Goal: Task Accomplishment & Management: Use online tool/utility

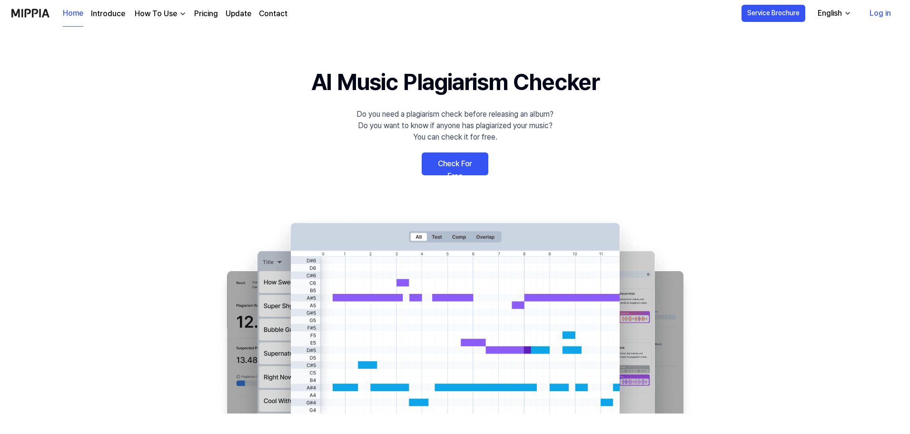
click at [880, 16] on link "Log in" at bounding box center [880, 13] width 37 height 27
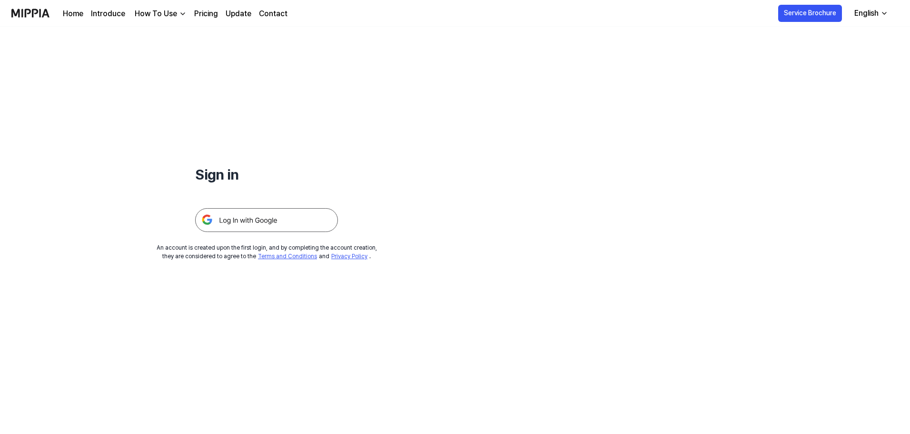
click at [308, 221] on img at bounding box center [266, 220] width 143 height 24
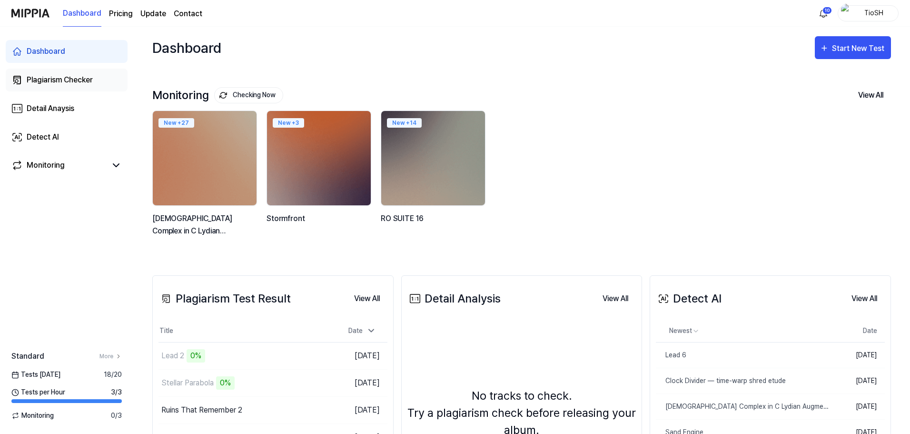
click at [67, 81] on div "Plagiarism Checker" at bounding box center [60, 79] width 66 height 11
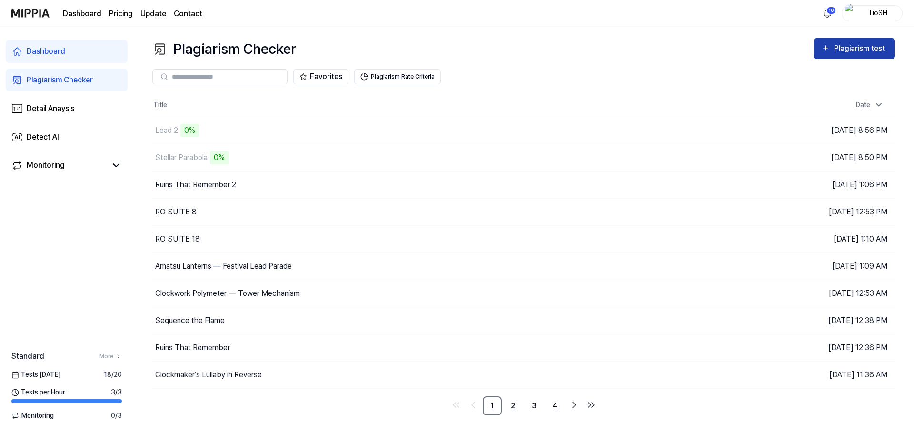
click at [835, 56] on button "Plagiarism test" at bounding box center [853, 48] width 81 height 21
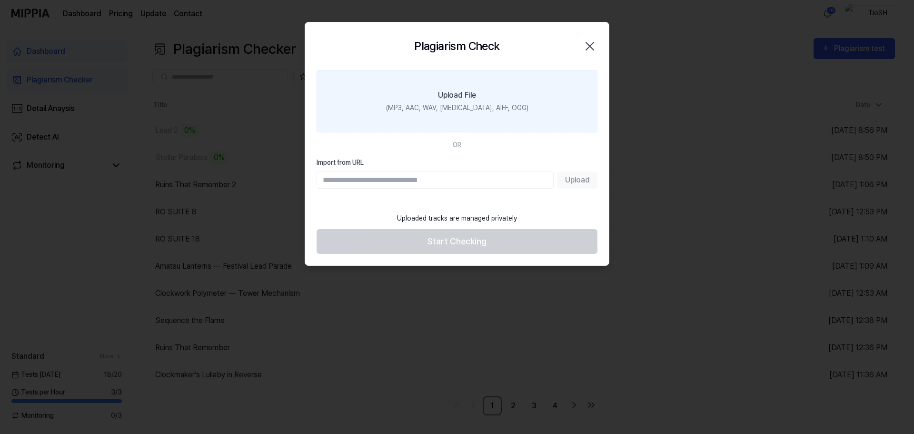
click at [446, 116] on label "Upload File (MP3, AAC, WAV, [MEDICAL_DATA], AIFF, OGG)" at bounding box center [456, 101] width 281 height 62
click at [0, 0] on input "Upload File (MP3, AAC, WAV, [MEDICAL_DATA], AIFF, OGG)" at bounding box center [0, 0] width 0 height 0
click at [425, 92] on label "Upload File (MP3, AAC, WAV, [MEDICAL_DATA], AIFF, OGG)" at bounding box center [456, 101] width 281 height 62
click at [0, 0] on input "Upload File (MP3, AAC, WAV, [MEDICAL_DATA], AIFF, OGG)" at bounding box center [0, 0] width 0 height 0
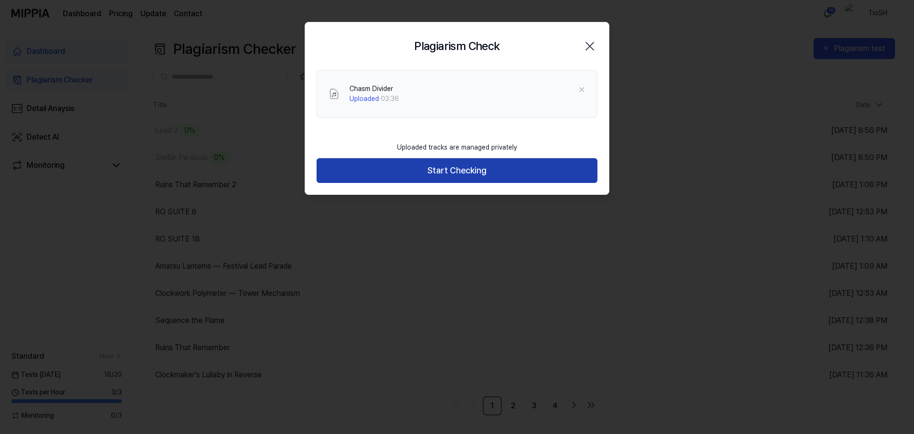
click at [428, 167] on button "Start Checking" at bounding box center [456, 170] width 281 height 25
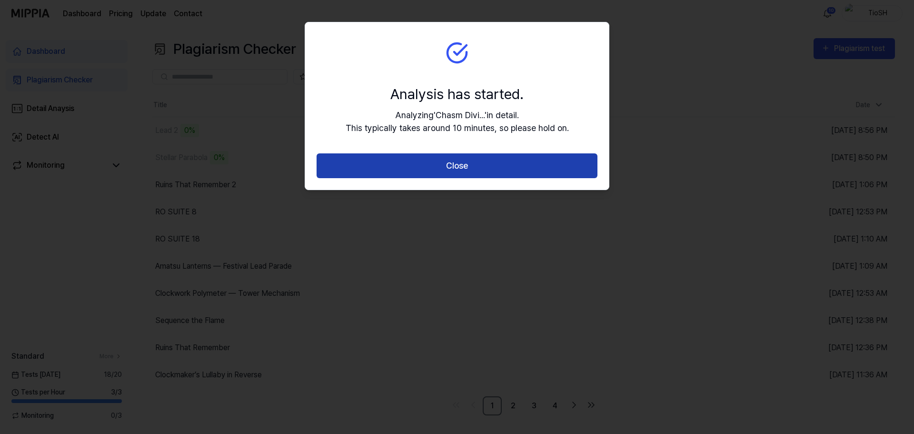
click at [441, 164] on button "Close" at bounding box center [456, 165] width 281 height 25
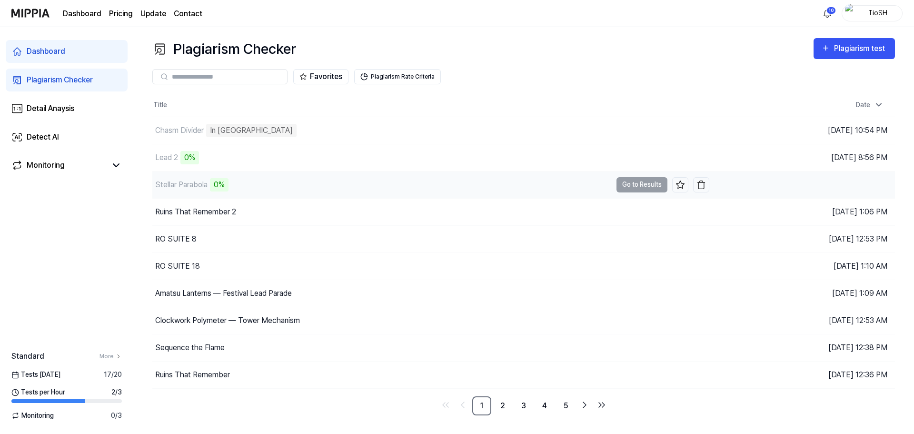
click at [226, 180] on div "0%" at bounding box center [219, 184] width 19 height 13
click at [222, 184] on div "0%" at bounding box center [219, 184] width 19 height 13
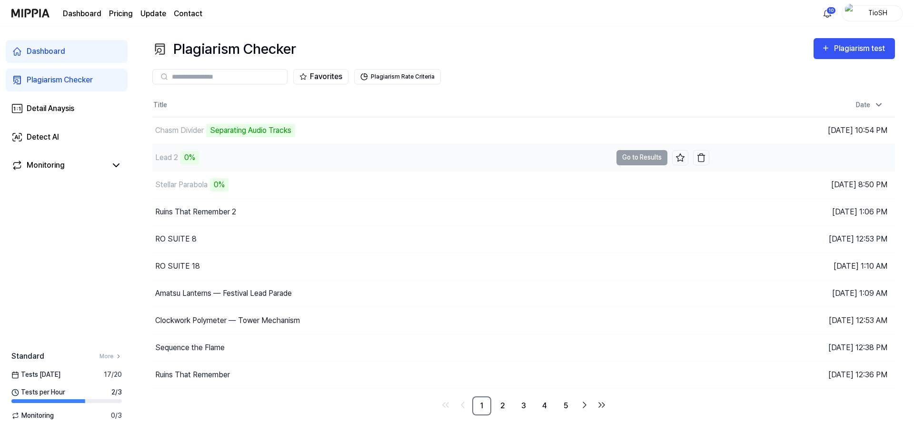
click at [280, 153] on div "Lead 2 0%" at bounding box center [381, 157] width 459 height 27
click at [870, 53] on div "Plagiarism test" at bounding box center [860, 48] width 53 height 12
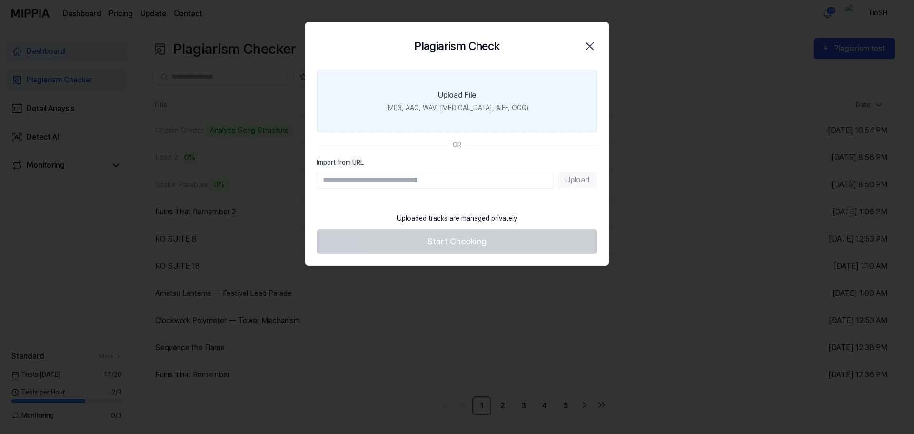
click at [449, 113] on label "Upload File (MP3, AAC, WAV, [MEDICAL_DATA], AIFF, OGG)" at bounding box center [456, 101] width 281 height 62
click at [0, 0] on input "Upload File (MP3, AAC, WAV, [MEDICAL_DATA], AIFF, OGG)" at bounding box center [0, 0] width 0 height 0
click at [432, 111] on div "(MP3, AAC, WAV, [MEDICAL_DATA], AIFF, OGG)" at bounding box center [457, 108] width 142 height 10
click at [0, 0] on input "Upload File (MP3, AAC, WAV, [MEDICAL_DATA], AIFF, OGG)" at bounding box center [0, 0] width 0 height 0
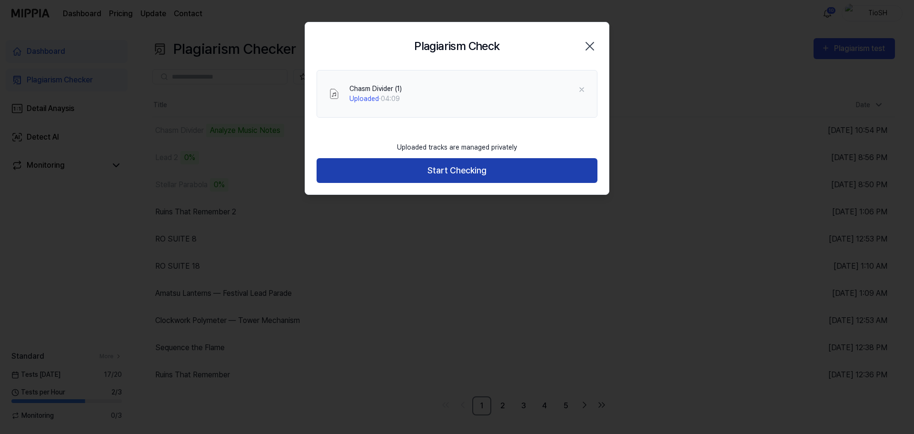
click at [477, 173] on button "Start Checking" at bounding box center [456, 170] width 281 height 25
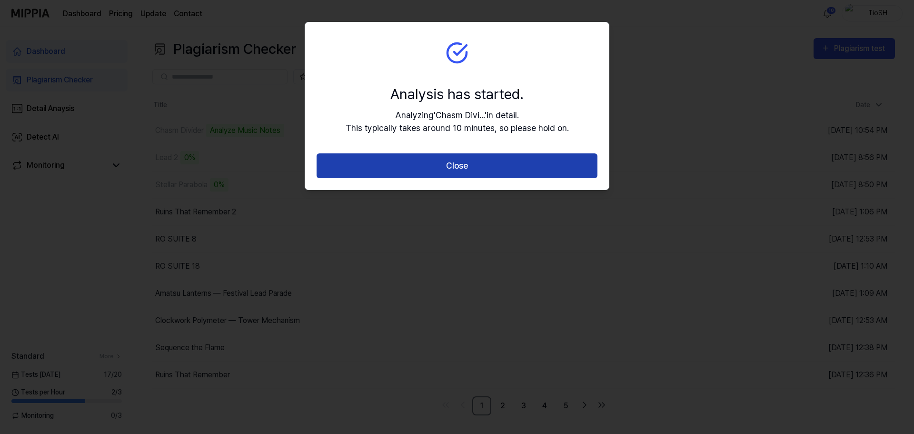
click at [477, 168] on button "Close" at bounding box center [456, 165] width 281 height 25
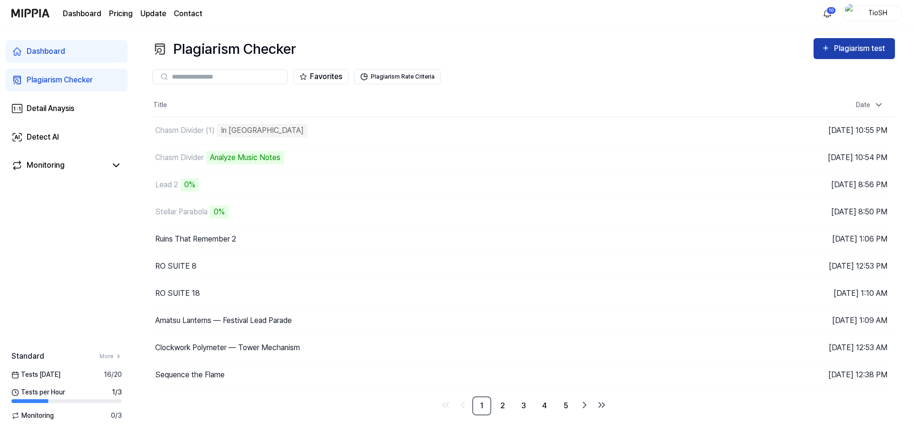
click at [847, 57] on button "Plagiarism test" at bounding box center [853, 48] width 81 height 21
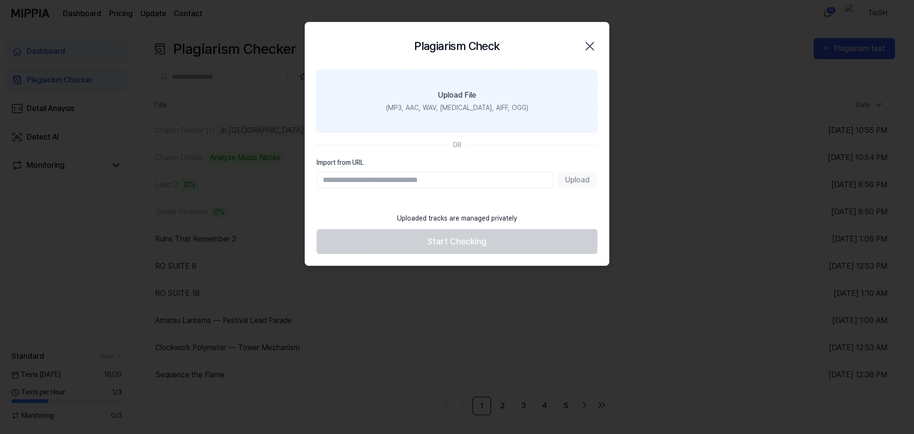
click at [437, 119] on label "Upload File (MP3, AAC, WAV, [MEDICAL_DATA], AIFF, OGG)" at bounding box center [456, 101] width 281 height 62
click at [0, 0] on input "Upload File (MP3, AAC, WAV, [MEDICAL_DATA], AIFF, OGG)" at bounding box center [0, 0] width 0 height 0
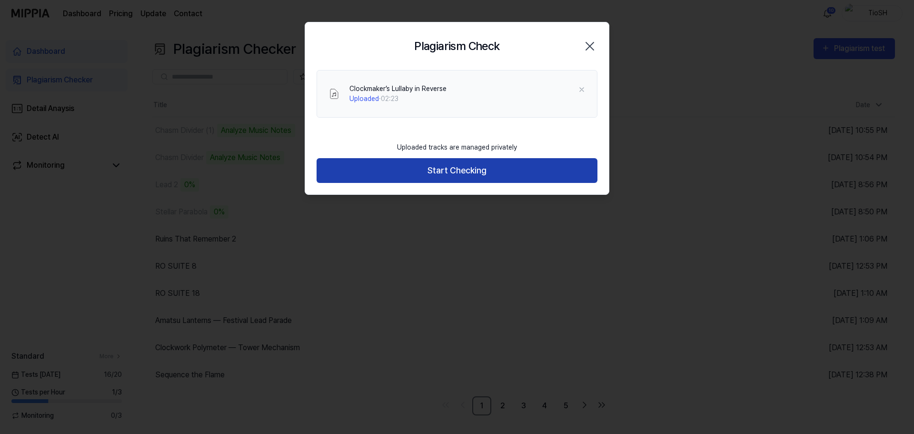
click at [437, 171] on button "Start Checking" at bounding box center [456, 170] width 281 height 25
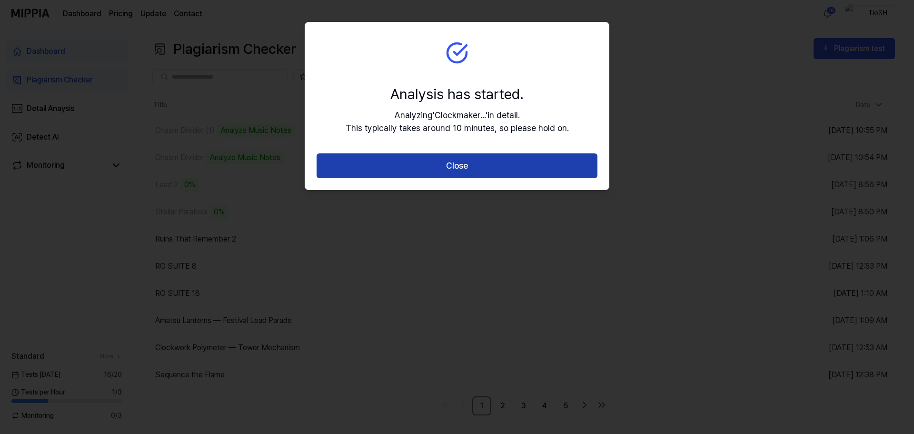
click at [433, 162] on button "Close" at bounding box center [456, 165] width 281 height 25
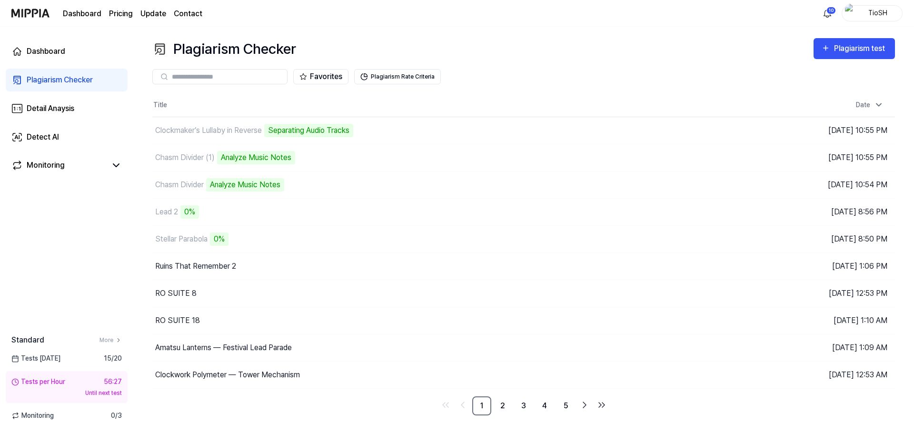
click at [185, 10] on link "Contact" at bounding box center [188, 13] width 29 height 11
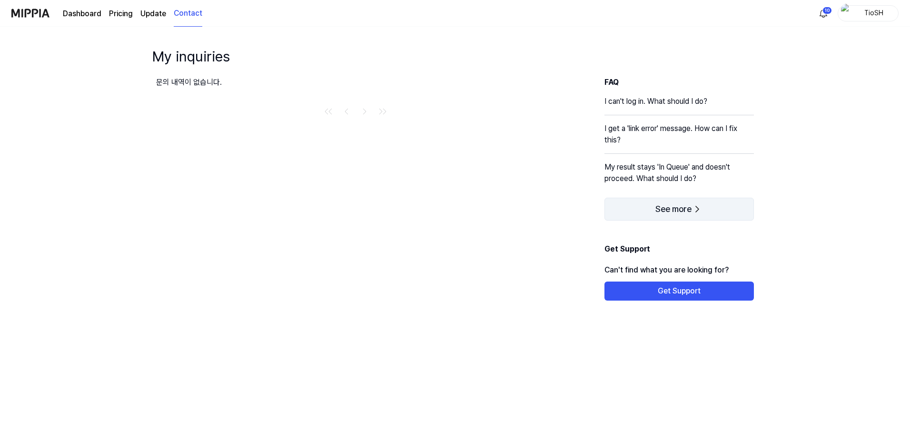
click at [659, 205] on span "See more" at bounding box center [673, 209] width 36 height 10
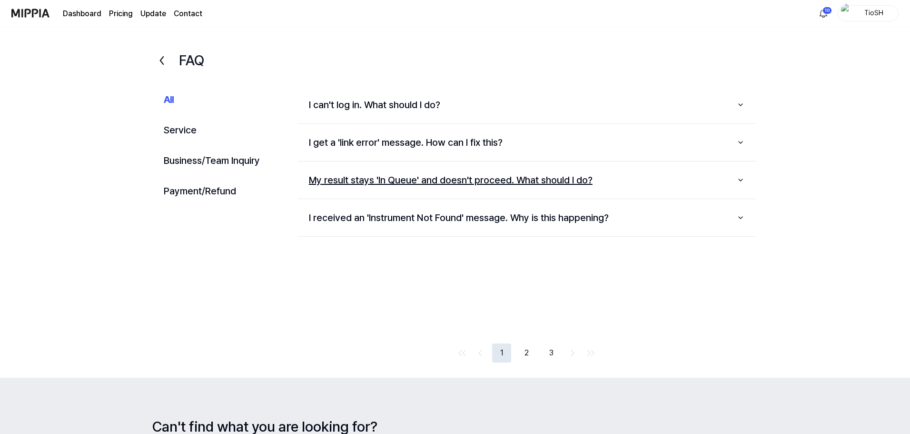
click at [709, 194] on button "My result stays 'In Queue' and doesn't proceed. What should I do?" at bounding box center [526, 180] width 458 height 30
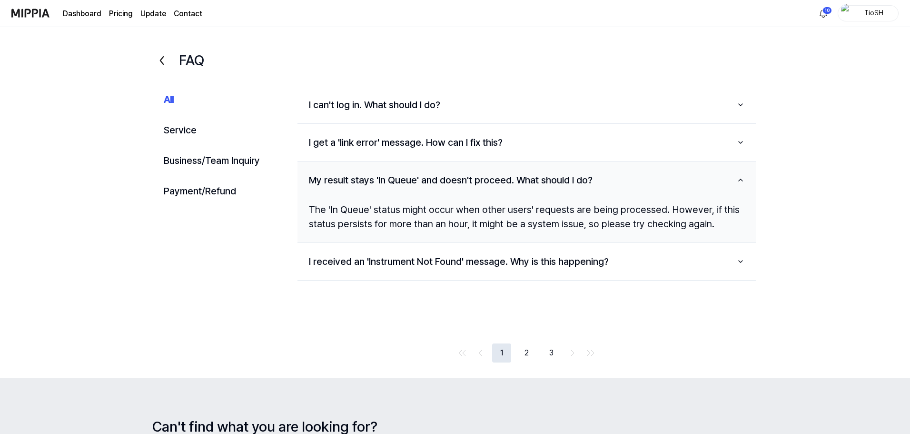
click at [32, 14] on img at bounding box center [30, 13] width 38 height 26
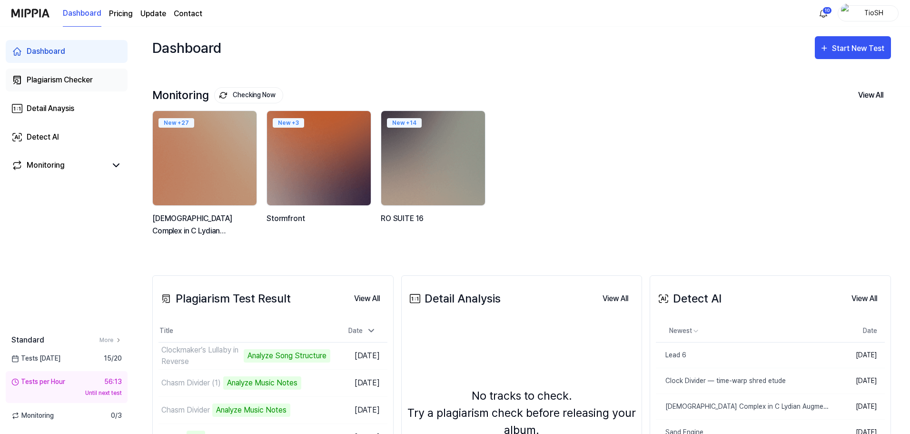
click at [71, 85] on div "Plagiarism Checker" at bounding box center [60, 79] width 66 height 11
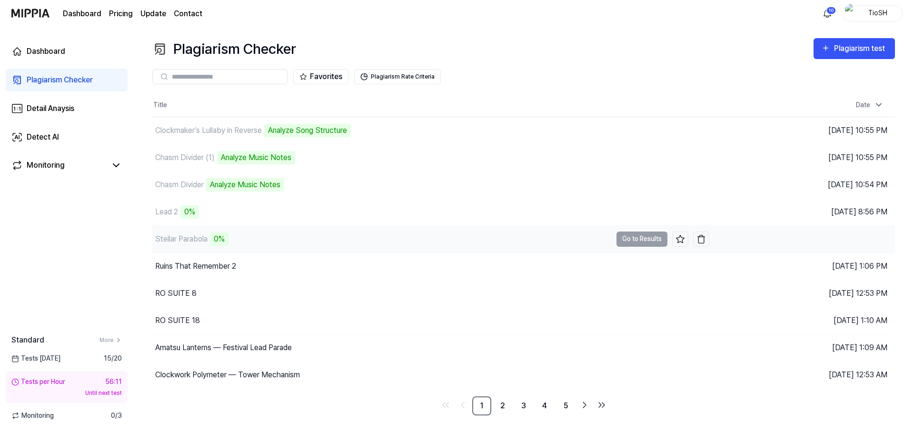
click at [349, 240] on div "Stellar Parabola 0%" at bounding box center [381, 239] width 459 height 27
click at [74, 163] on link "Monitoring" at bounding box center [58, 164] width 95 height 11
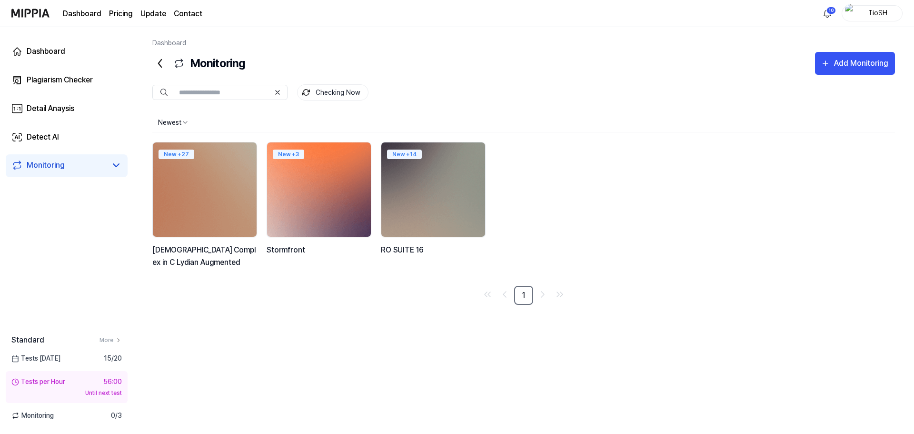
click at [335, 192] on img at bounding box center [319, 190] width 114 height 104
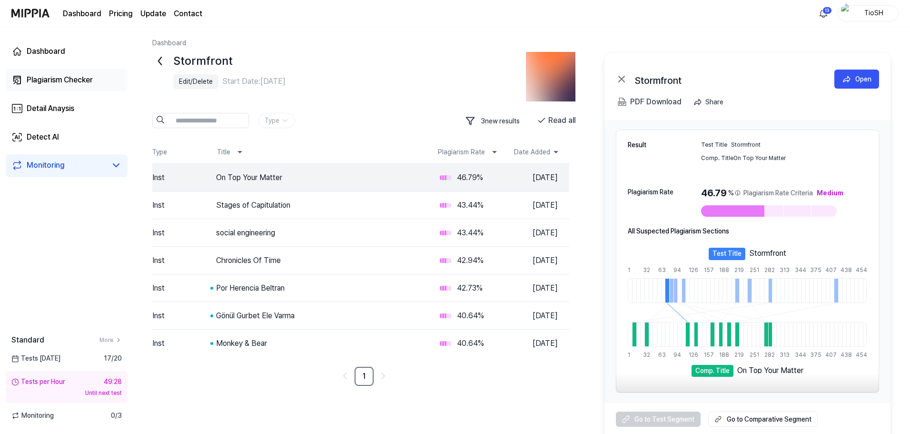
click at [102, 82] on link "Plagiarism Checker" at bounding box center [67, 80] width 122 height 23
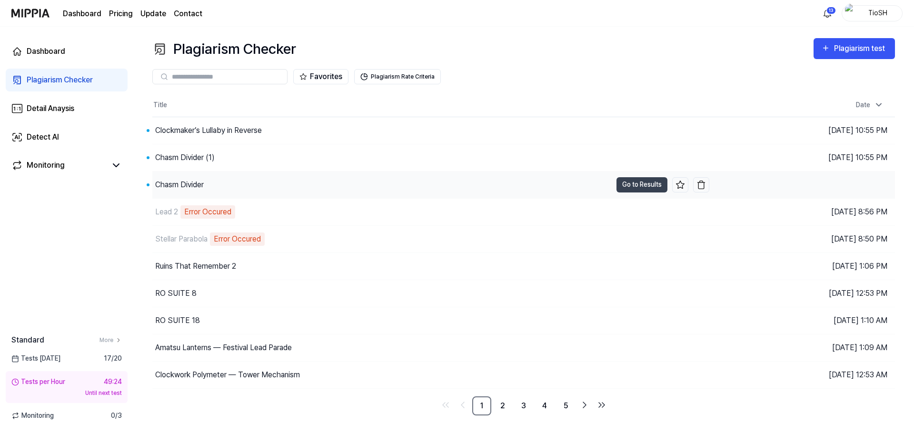
click at [283, 190] on div "Chasm Divider" at bounding box center [381, 184] width 459 height 27
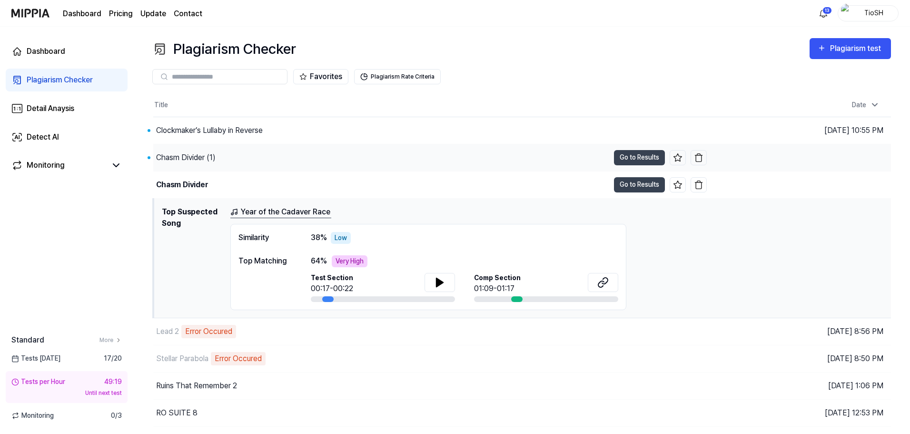
click at [339, 156] on div "Chasm Divider (1)" at bounding box center [381, 157] width 456 height 27
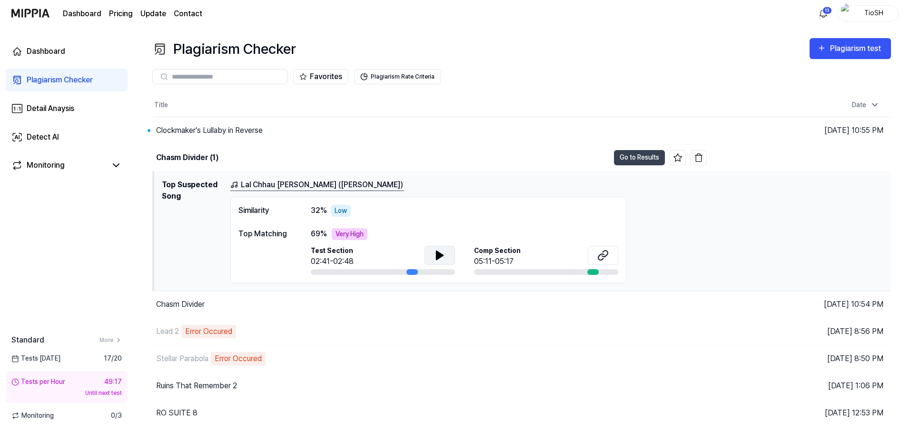
click at [442, 249] on icon at bounding box center [439, 254] width 11 height 11
click at [441, 257] on icon at bounding box center [442, 255] width 2 height 8
click at [604, 262] on button at bounding box center [603, 255] width 30 height 19
click at [217, 138] on div "Clockmaker’s Lullaby in Reverse" at bounding box center [381, 130] width 456 height 27
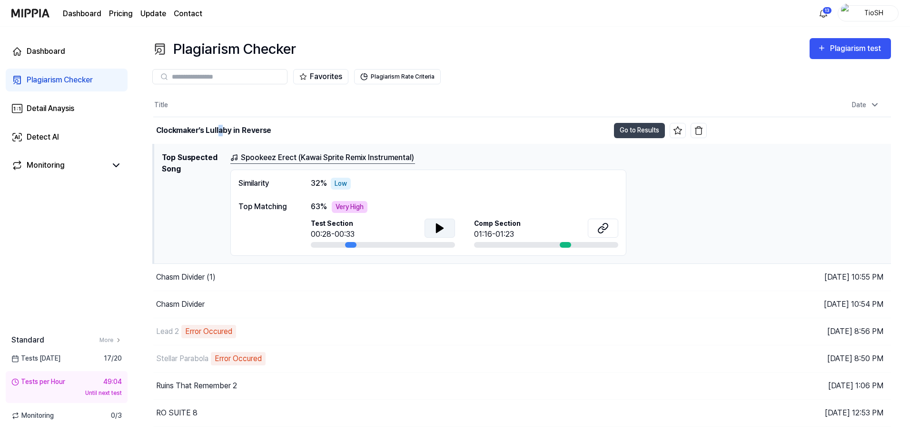
click at [440, 230] on icon at bounding box center [439, 227] width 11 height 11
click at [608, 227] on icon at bounding box center [605, 226] width 6 height 6
click at [441, 236] on button at bounding box center [440, 227] width 30 height 19
click at [449, 138] on div "Clockmaker’s Lullaby in Reverse" at bounding box center [381, 130] width 456 height 27
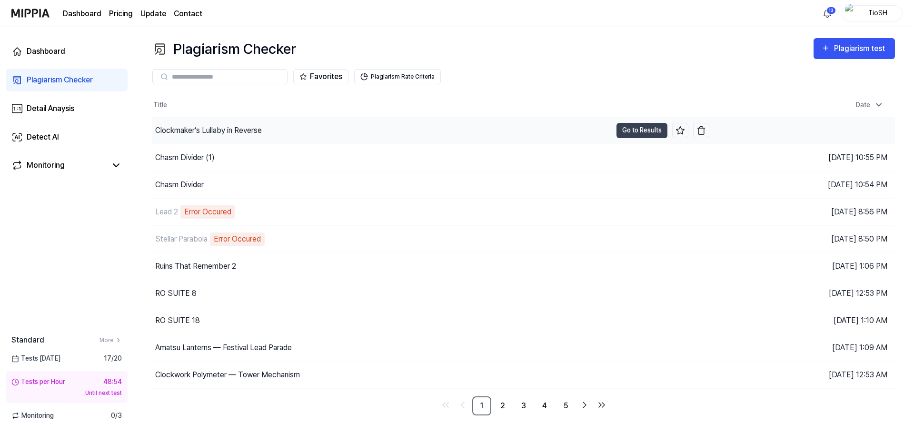
click at [450, 137] on div "Clockmaker’s Lullaby in Reverse" at bounding box center [381, 130] width 459 height 27
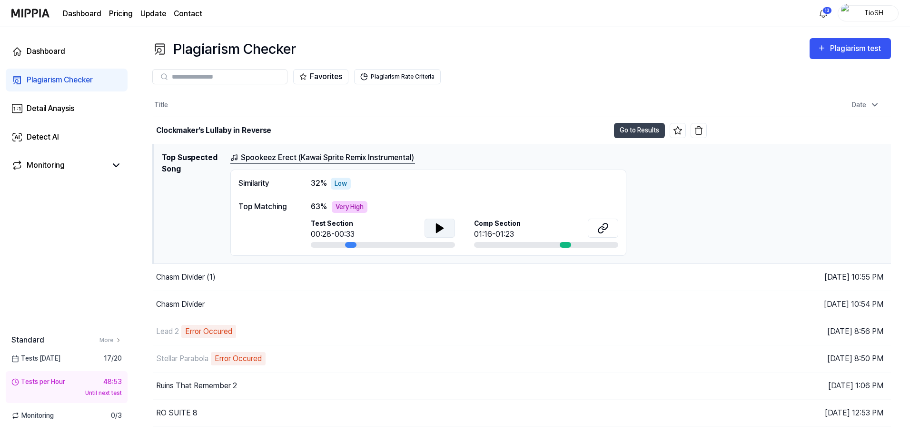
click at [437, 229] on icon at bounding box center [439, 228] width 7 height 9
click at [77, 113] on link "Detail Anaysis" at bounding box center [67, 108] width 122 height 23
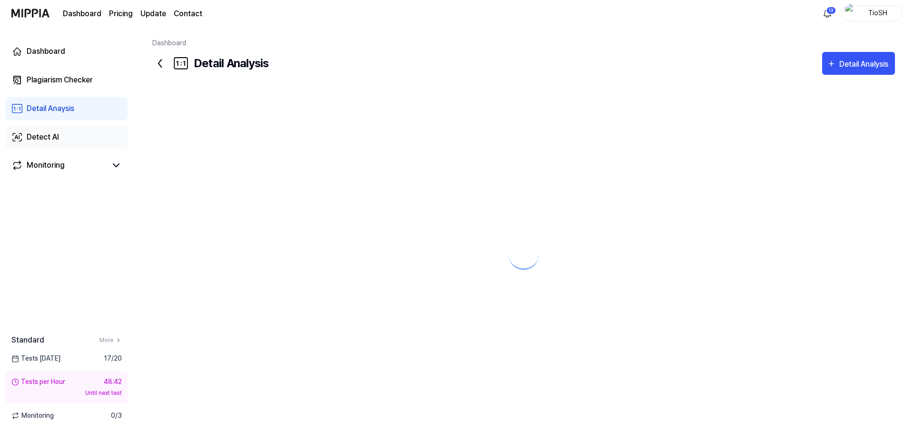
click at [64, 136] on link "Detect AI" at bounding box center [67, 137] width 122 height 23
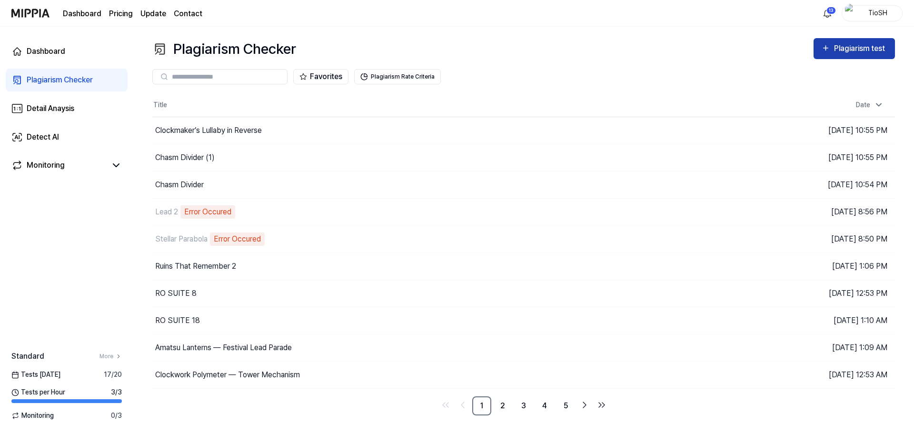
click at [829, 53] on icon "button" at bounding box center [825, 47] width 9 height 11
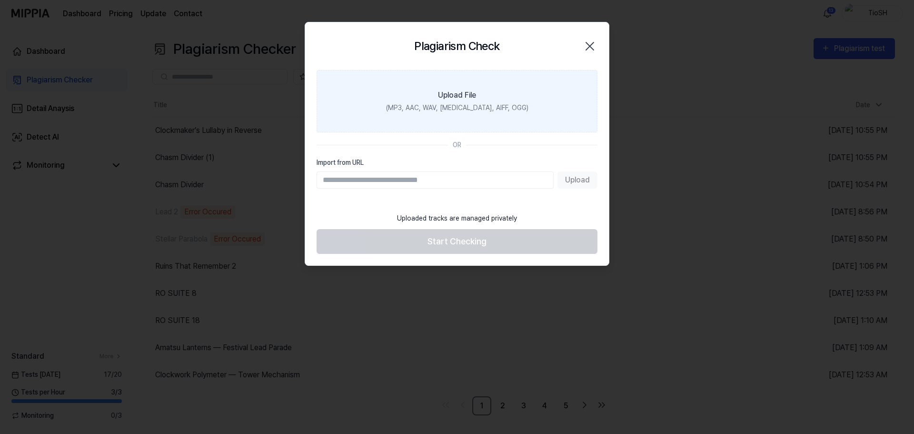
click at [492, 114] on label "Upload File (MP3, AAC, WAV, [MEDICAL_DATA], AIFF, OGG)" at bounding box center [456, 101] width 281 height 62
click at [0, 0] on input "Upload File (MP3, AAC, WAV, [MEDICAL_DATA], AIFF, OGG)" at bounding box center [0, 0] width 0 height 0
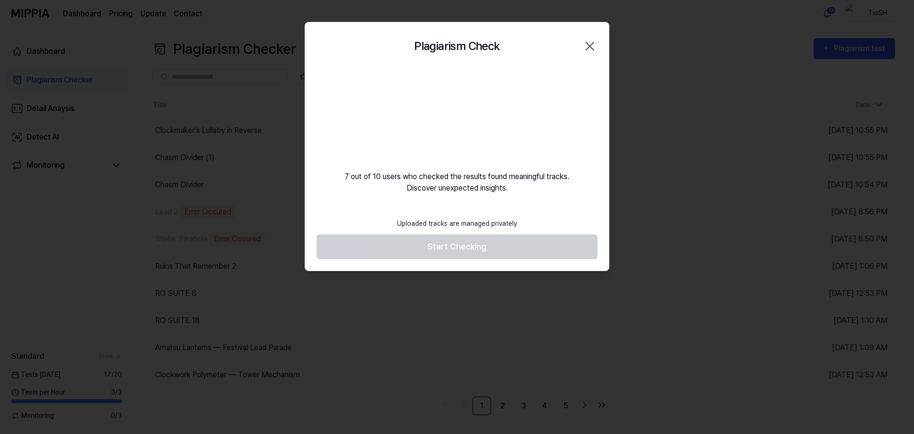
click at [452, 176] on div "7 out of 10 users who checked the results found meaningful tracks. Discover une…" at bounding box center [457, 132] width 304 height 124
click at [451, 187] on div "7 out of 10 users who checked the results found meaningful tracks. Discover une…" at bounding box center [457, 132] width 304 height 124
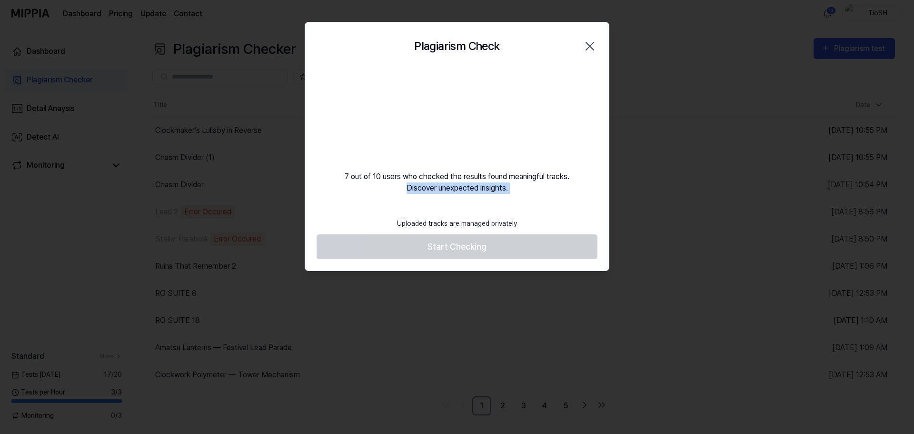
click at [451, 187] on div "7 out of 10 users who checked the results found meaningful tracks. Discover une…" at bounding box center [457, 132] width 304 height 124
click at [447, 177] on div "7 out of 10 users who checked the results found meaningful tracks. Discover une…" at bounding box center [457, 132] width 304 height 124
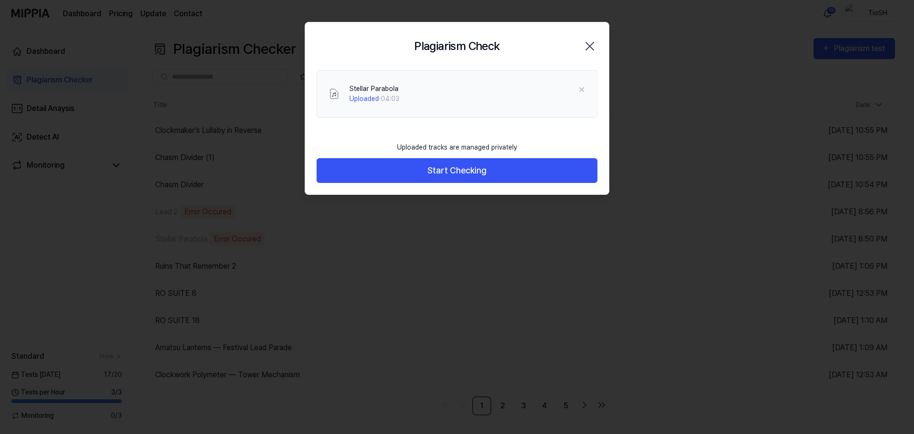
click at [512, 52] on div "Plagiarism Check Close" at bounding box center [456, 46] width 281 height 25
click at [512, 53] on div "Plagiarism Check Close" at bounding box center [456, 46] width 281 height 25
click at [494, 51] on h2 "Plagiarism Check" at bounding box center [456, 46] width 85 height 17
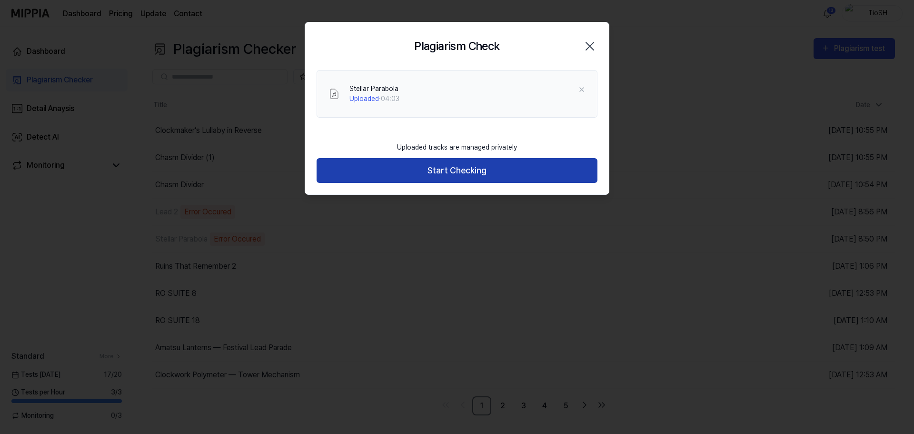
click at [482, 171] on button "Start Checking" at bounding box center [456, 170] width 281 height 25
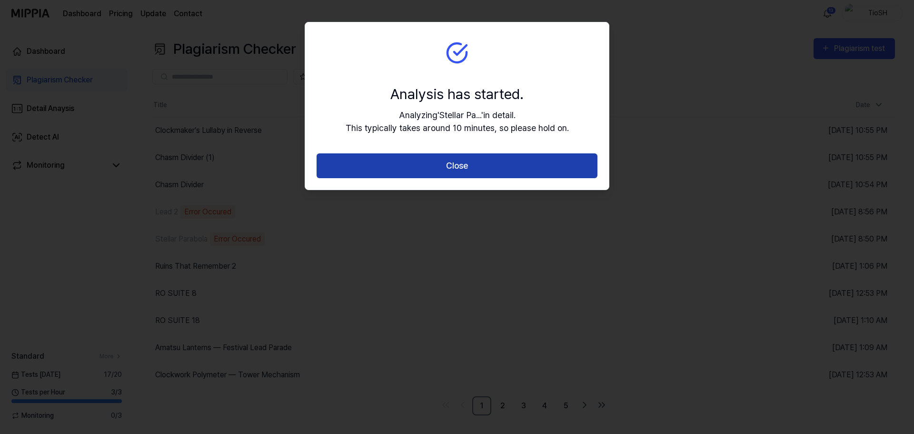
click at [479, 168] on button "Close" at bounding box center [456, 165] width 281 height 25
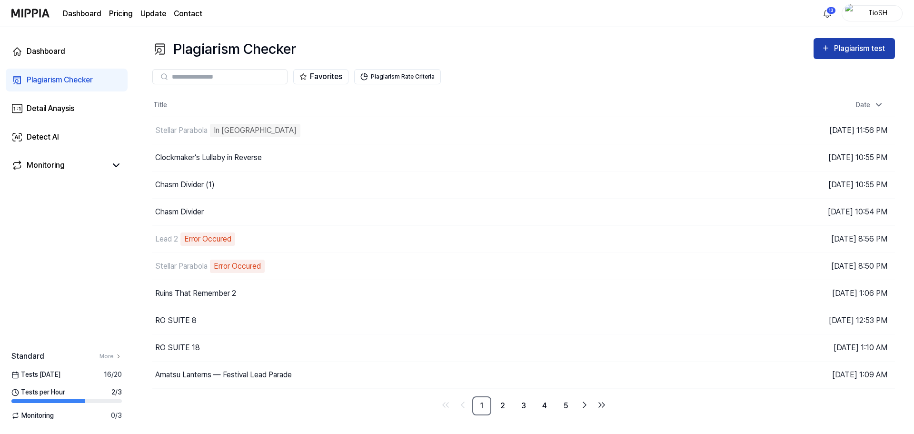
click at [865, 49] on div "Plagiarism test" at bounding box center [860, 48] width 53 height 12
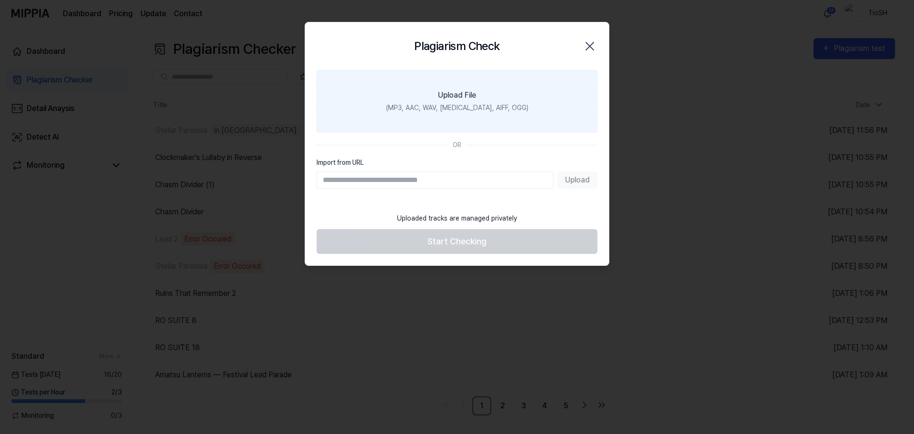
click at [497, 99] on label "Upload File (MP3, AAC, WAV, [MEDICAL_DATA], AIFF, OGG)" at bounding box center [456, 101] width 281 height 62
click at [0, 0] on input "Upload File (MP3, AAC, WAV, [MEDICAL_DATA], AIFF, OGG)" at bounding box center [0, 0] width 0 height 0
click at [503, 81] on label "Upload File (MP3, AAC, WAV, [MEDICAL_DATA], AIFF, OGG)" at bounding box center [456, 101] width 281 height 62
click at [0, 0] on input "Upload File (MP3, AAC, WAV, [MEDICAL_DATA], AIFF, OGG)" at bounding box center [0, 0] width 0 height 0
click at [438, 103] on div "(MP3, AAC, WAV, [MEDICAL_DATA], AIFF, OGG)" at bounding box center [457, 108] width 142 height 10
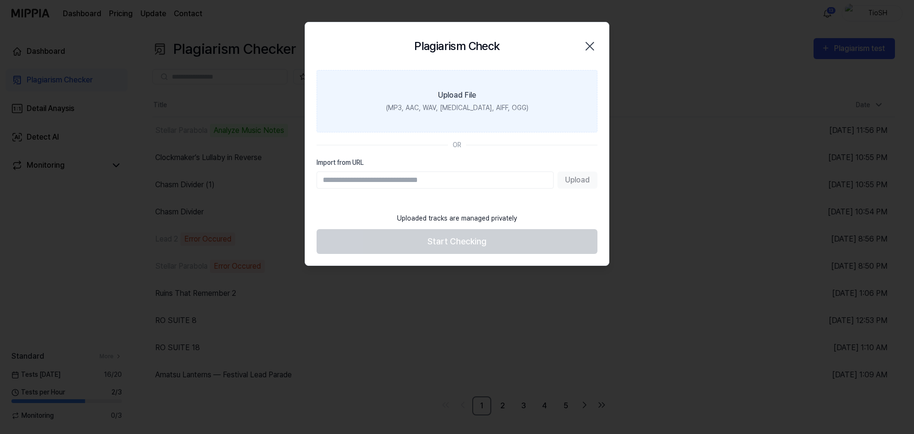
click at [0, 0] on input "Upload File (MP3, AAC, WAV, [MEDICAL_DATA], AIFF, OGG)" at bounding box center [0, 0] width 0 height 0
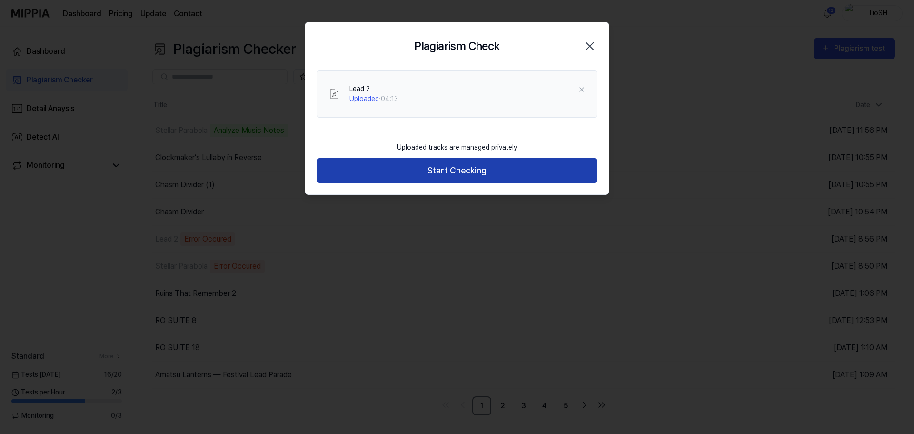
click at [493, 169] on button "Start Checking" at bounding box center [456, 170] width 281 height 25
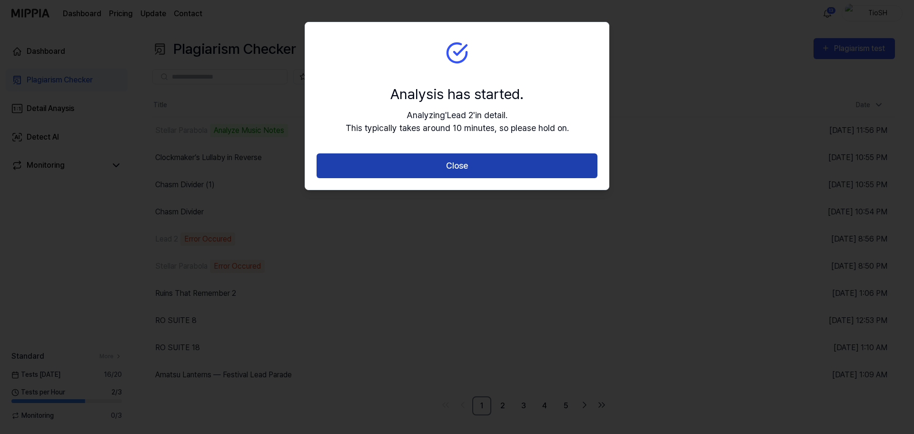
click at [490, 171] on button "Close" at bounding box center [456, 165] width 281 height 25
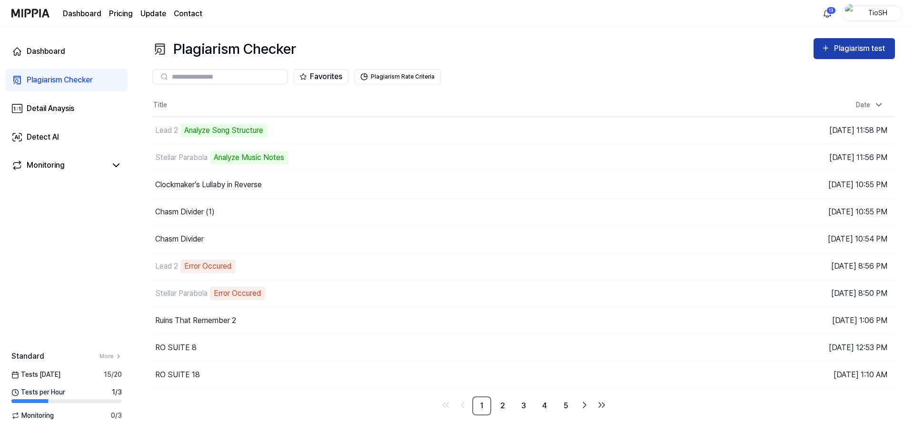
click at [880, 50] on div "Plagiarism test" at bounding box center [860, 48] width 53 height 12
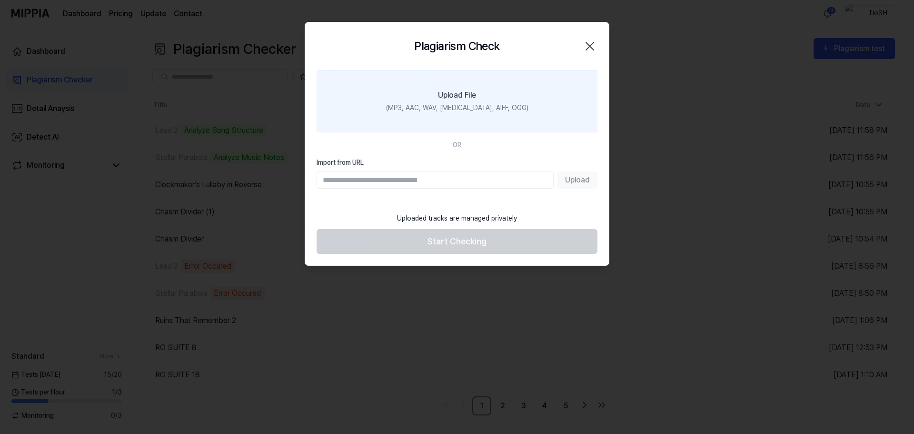
click at [569, 113] on label "Upload File (MP3, AAC, WAV, [MEDICAL_DATA], AIFF, OGG)" at bounding box center [456, 101] width 281 height 62
click at [0, 0] on input "Upload File (MP3, AAC, WAV, [MEDICAL_DATA], AIFF, OGG)" at bounding box center [0, 0] width 0 height 0
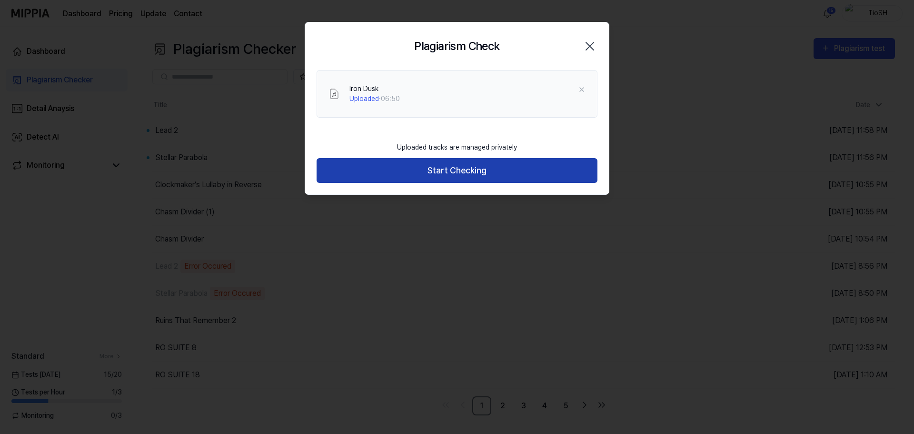
click at [469, 170] on button "Start Checking" at bounding box center [456, 170] width 281 height 25
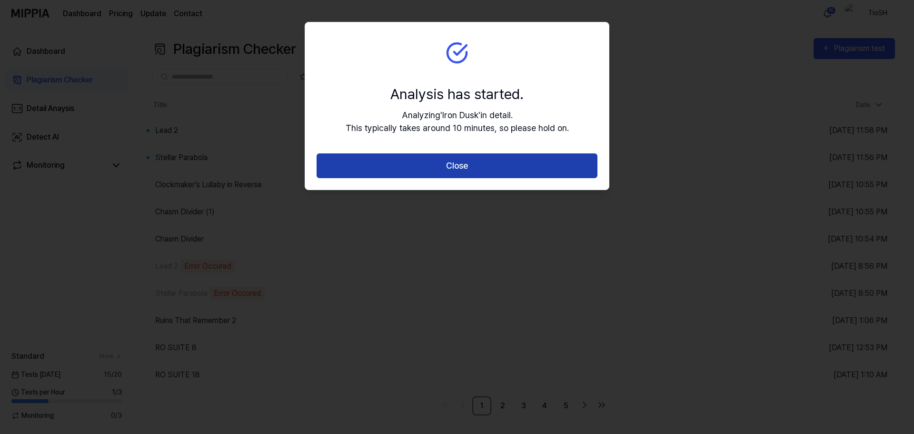
click at [467, 172] on button "Close" at bounding box center [456, 165] width 281 height 25
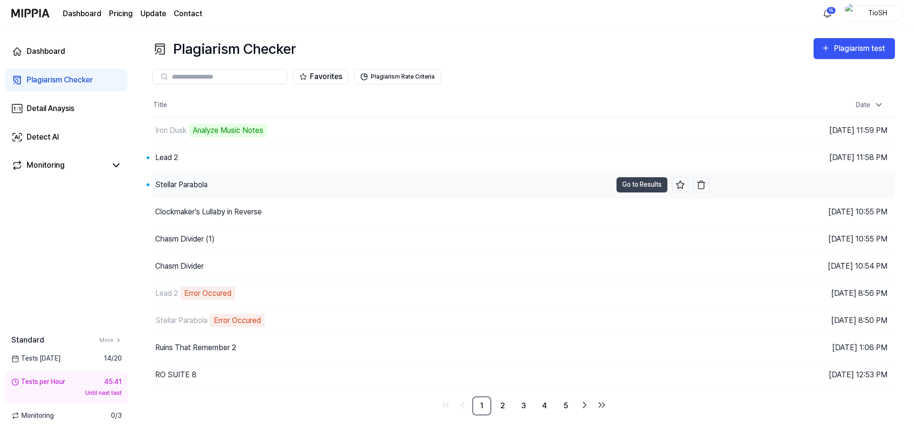
click at [266, 190] on div "Stellar Parabola" at bounding box center [381, 184] width 459 height 27
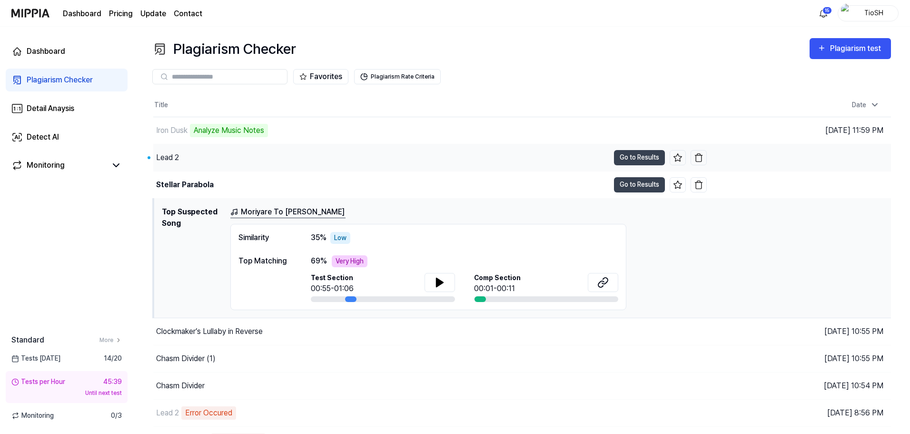
click at [325, 154] on div "Lead 2" at bounding box center [381, 157] width 456 height 27
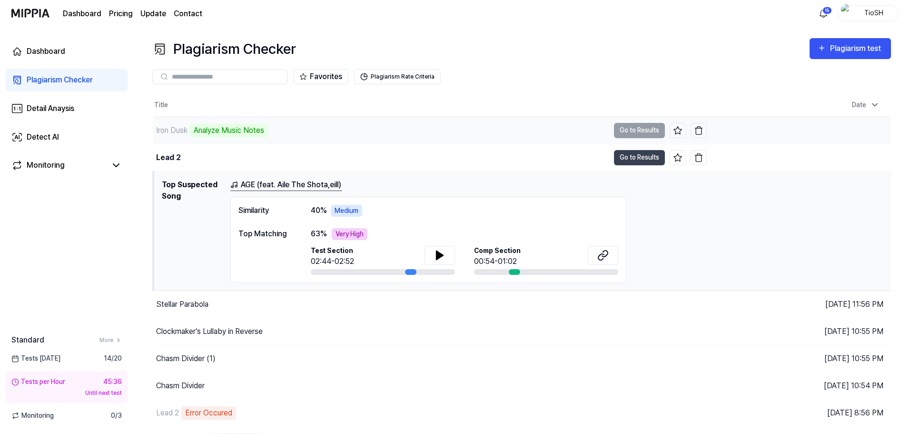
click at [297, 132] on div "Iron Dusk Analyze Music Notes" at bounding box center [381, 130] width 456 height 27
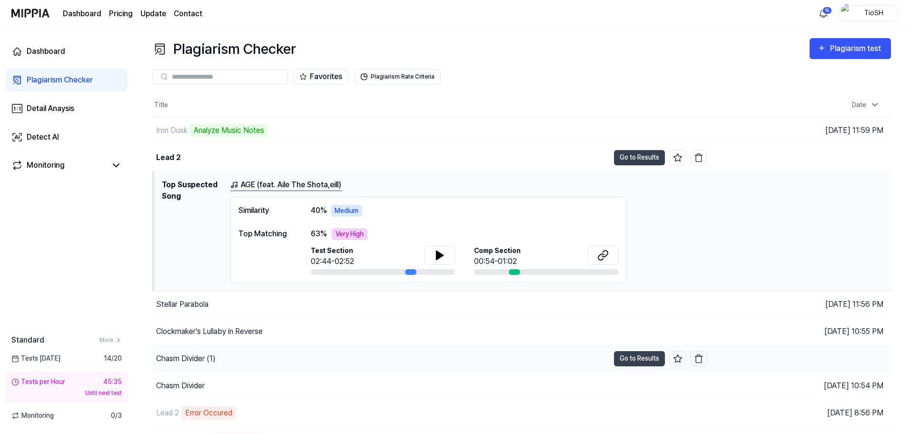
click at [267, 359] on div "Chasm Divider (1)" at bounding box center [381, 358] width 456 height 27
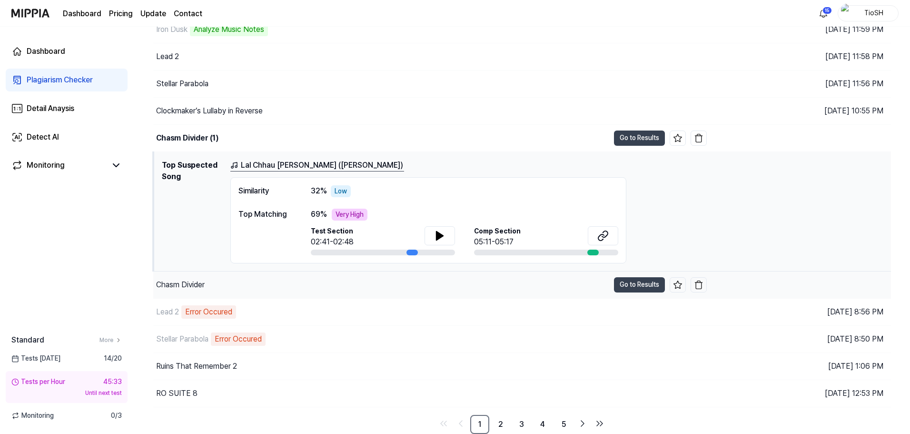
click at [277, 287] on div "Chasm Divider" at bounding box center [381, 284] width 456 height 27
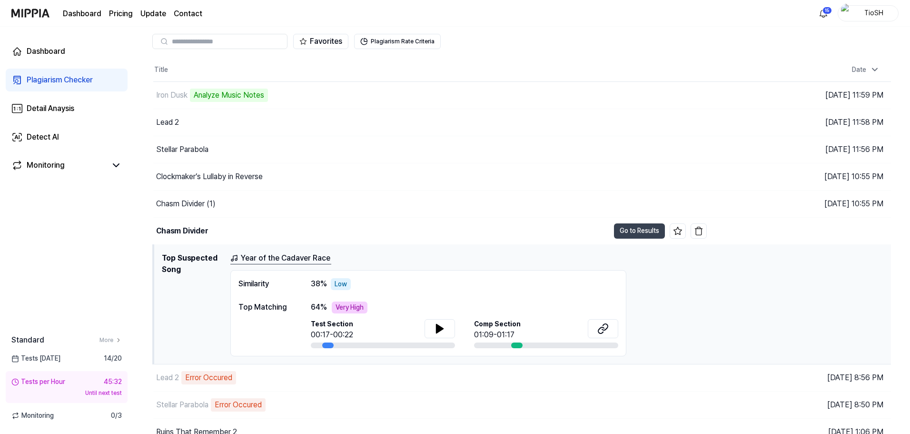
scroll to position [101, 0]
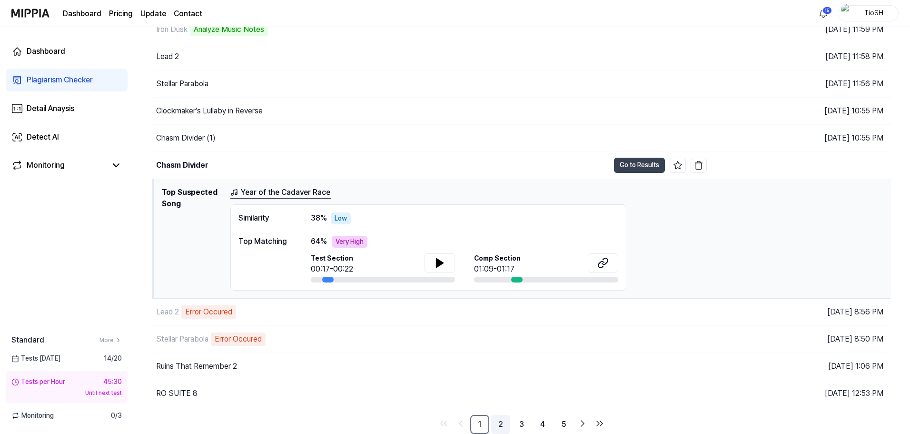
click at [500, 422] on link "2" at bounding box center [500, 424] width 19 height 19
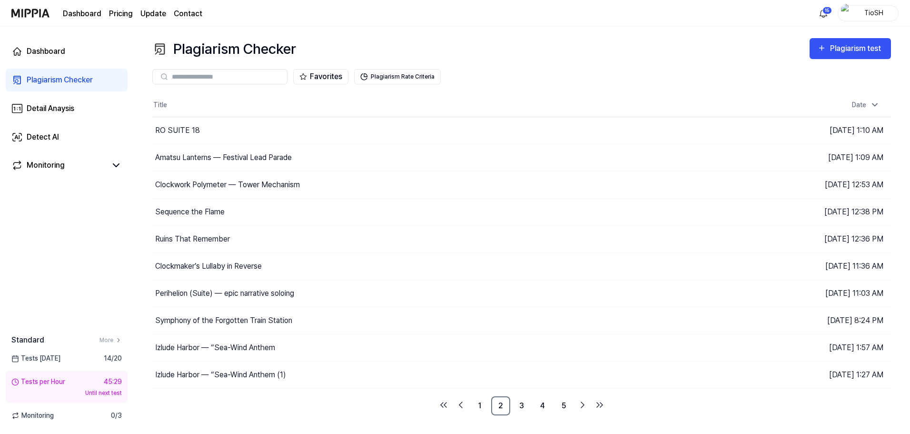
scroll to position [0, 0]
click at [276, 293] on div "Perihelion (Suite) — epic narrative soloing" at bounding box center [224, 292] width 139 height 11
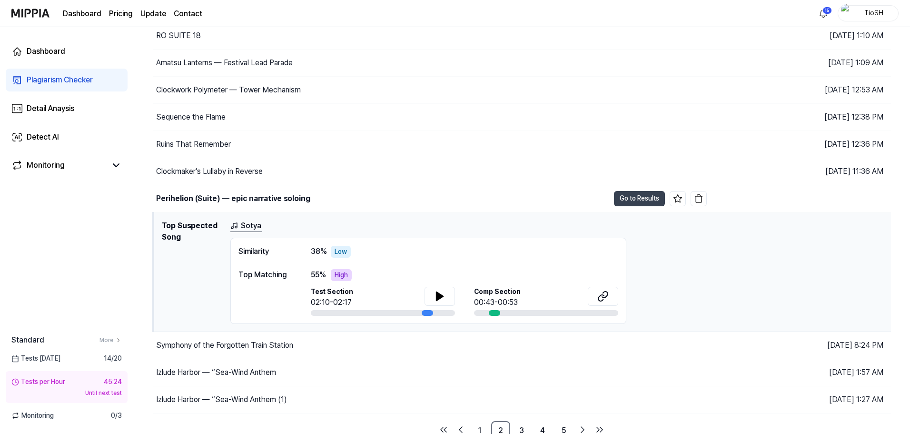
scroll to position [101, 0]
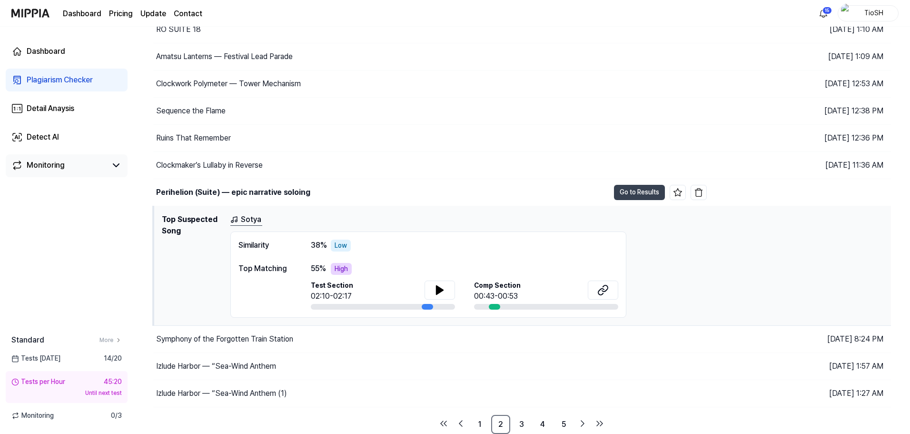
click at [75, 170] on link "Monitoring" at bounding box center [58, 164] width 95 height 11
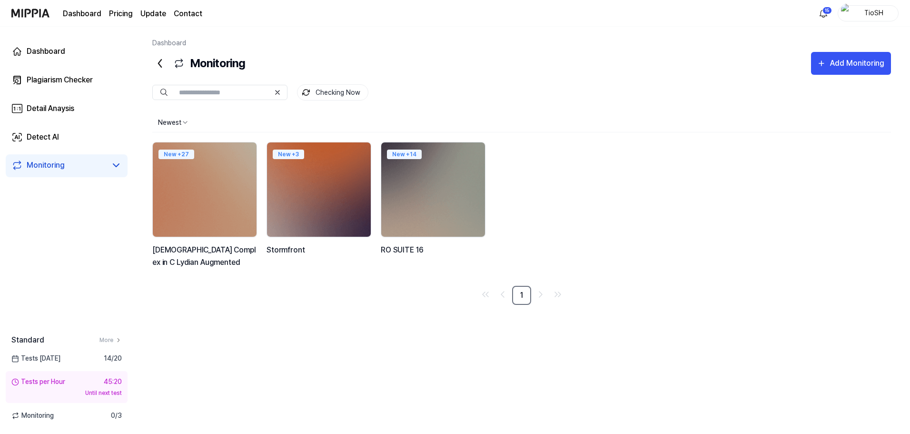
scroll to position [0, 0]
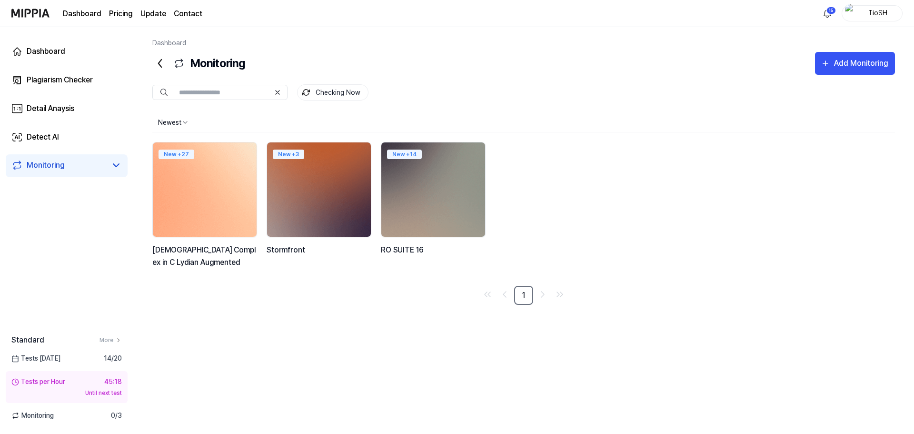
click at [247, 178] on img at bounding box center [205, 190] width 114 height 104
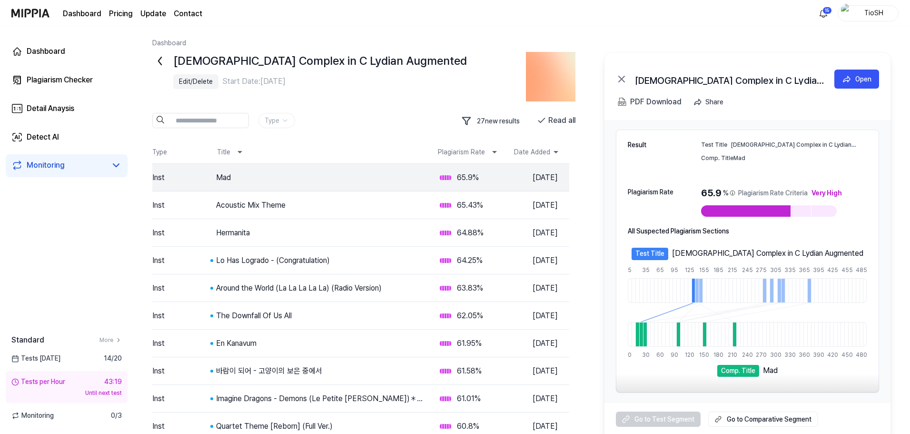
click at [159, 67] on icon at bounding box center [159, 60] width 15 height 15
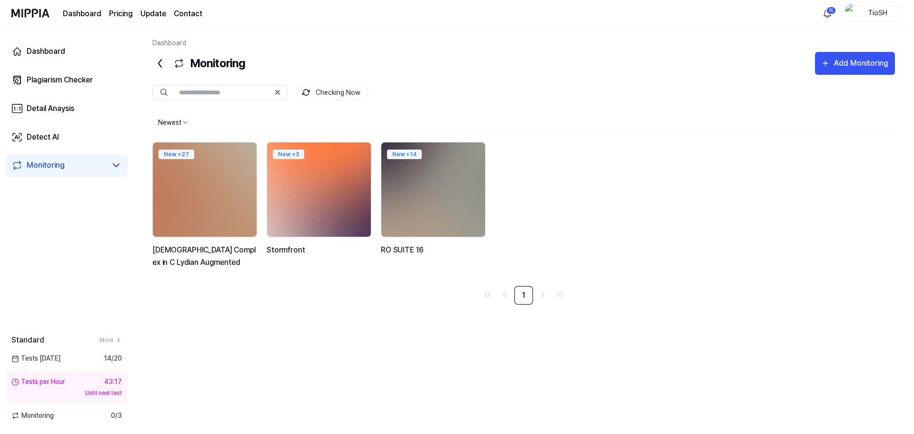
click at [336, 210] on img at bounding box center [319, 190] width 114 height 104
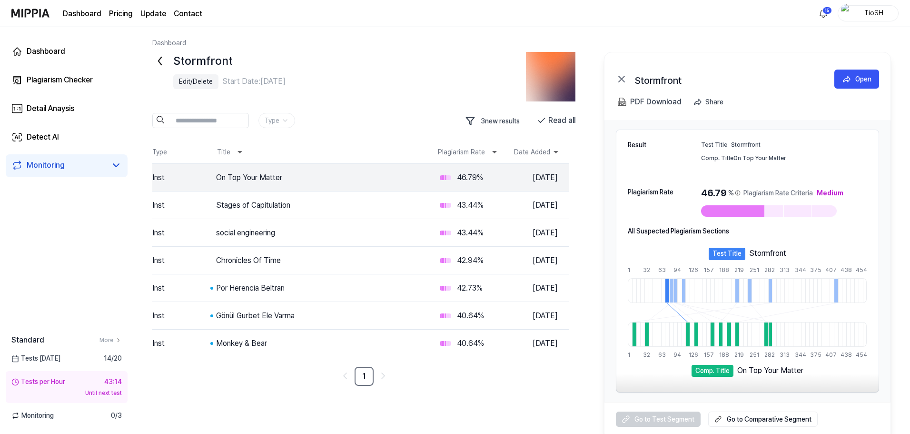
click at [652, 421] on div "Go to Test Segment Go to Comparative Segment" at bounding box center [747, 419] width 286 height 34
drag, startPoint x: 662, startPoint y: 420, endPoint x: 658, endPoint y: 410, distance: 10.5
click at [662, 420] on div "Go to Test Segment Go to Comparative Segment" at bounding box center [747, 419] width 286 height 34
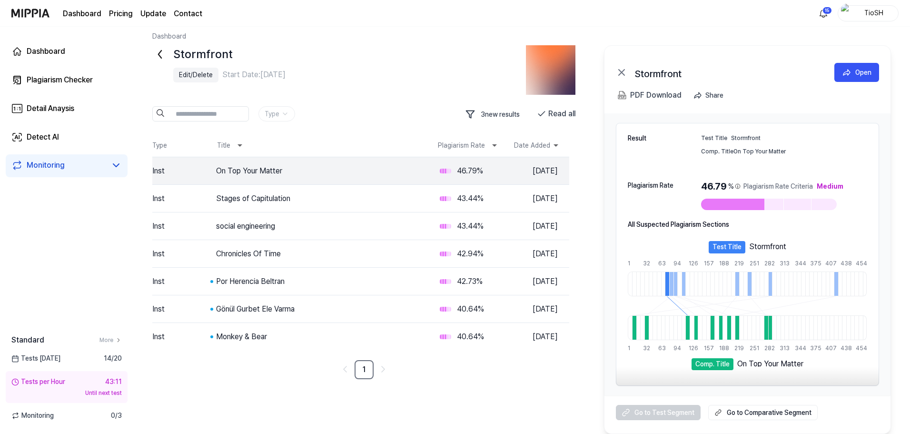
click at [639, 414] on div "Go to Test Segment Go to Comparative Segment" at bounding box center [747, 412] width 286 height 34
click at [623, 412] on div "Go to Test Segment Go to Comparative Segment" at bounding box center [747, 412] width 286 height 34
click at [666, 415] on div "Go to Test Segment Go to Comparative Segment" at bounding box center [747, 412] width 286 height 34
click at [665, 415] on div "Go to Test Segment Go to Comparative Segment" at bounding box center [747, 412] width 286 height 34
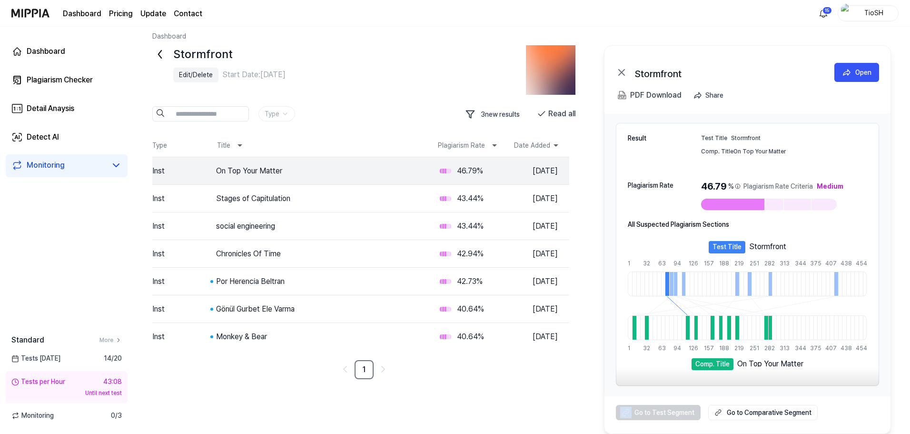
click at [665, 415] on div "Go to Test Segment Go to Comparative Segment" at bounding box center [747, 412] width 286 height 34
click at [473, 387] on div "Stormfront Edit/Delete Start Date: [DATE] Type 3 new results Read all Type Titl…" at bounding box center [521, 239] width 739 height 388
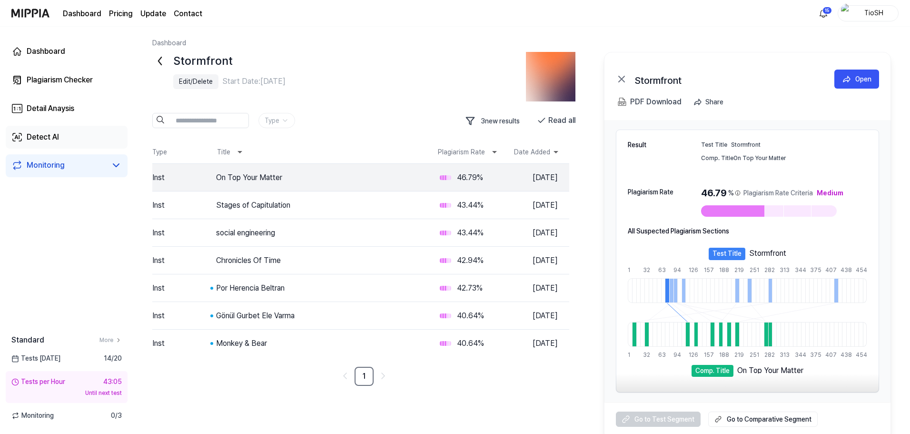
click at [50, 139] on div "Detect AI" at bounding box center [43, 136] width 32 height 11
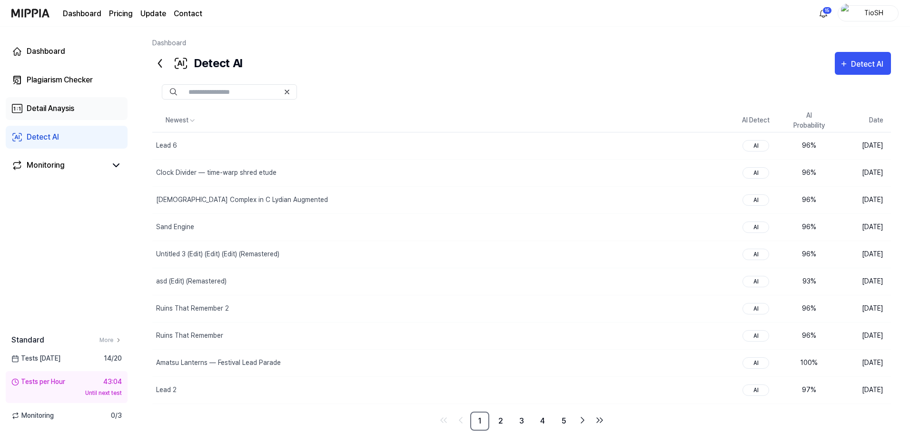
click at [80, 114] on link "Detail Anaysis" at bounding box center [67, 108] width 122 height 23
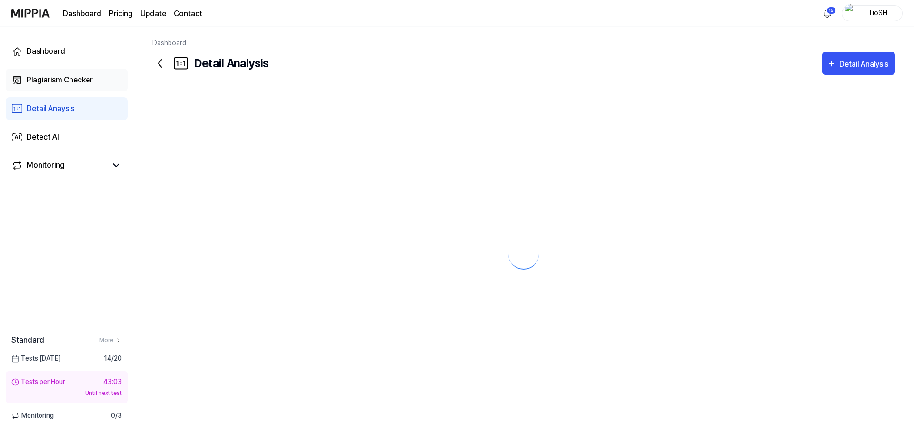
click at [78, 87] on link "Plagiarism Checker" at bounding box center [67, 80] width 122 height 23
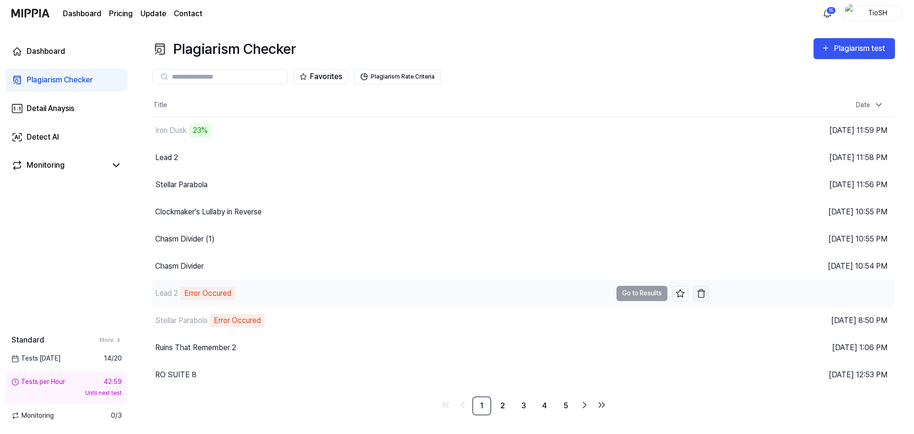
click at [698, 296] on img "button" at bounding box center [701, 293] width 10 height 10
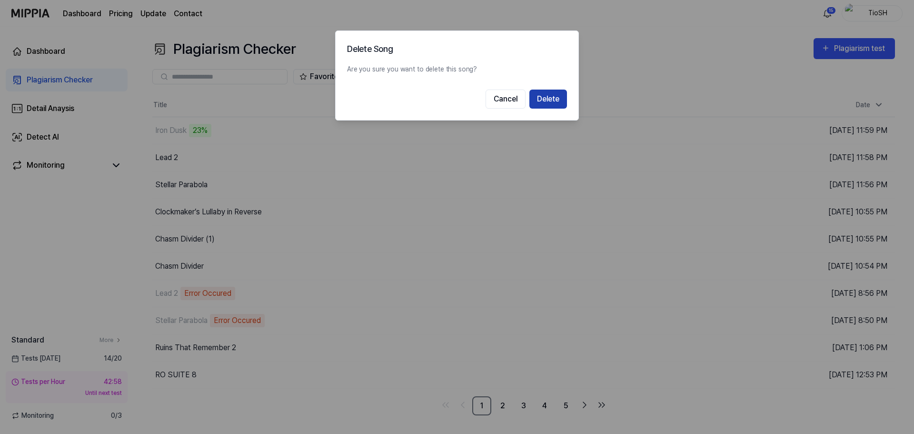
click at [544, 97] on button "Delete" at bounding box center [548, 98] width 38 height 19
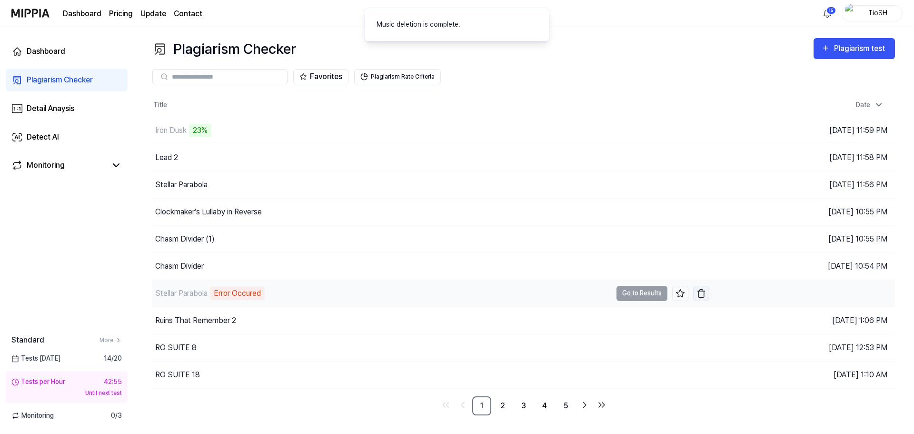
click at [707, 295] on button "button" at bounding box center [701, 293] width 16 height 15
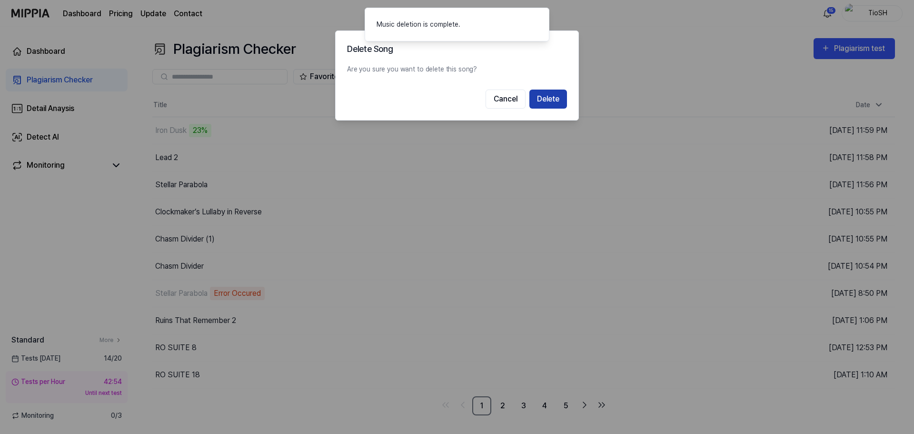
click at [541, 95] on button "Delete" at bounding box center [548, 98] width 38 height 19
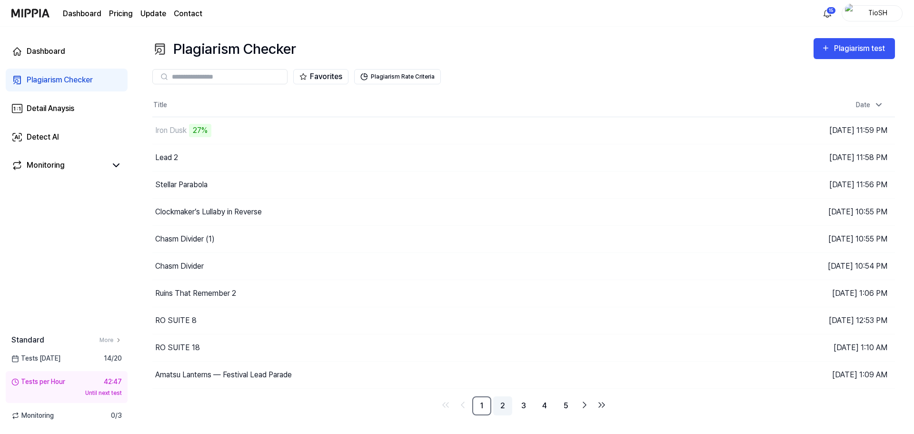
click at [506, 413] on link "2" at bounding box center [502, 405] width 19 height 19
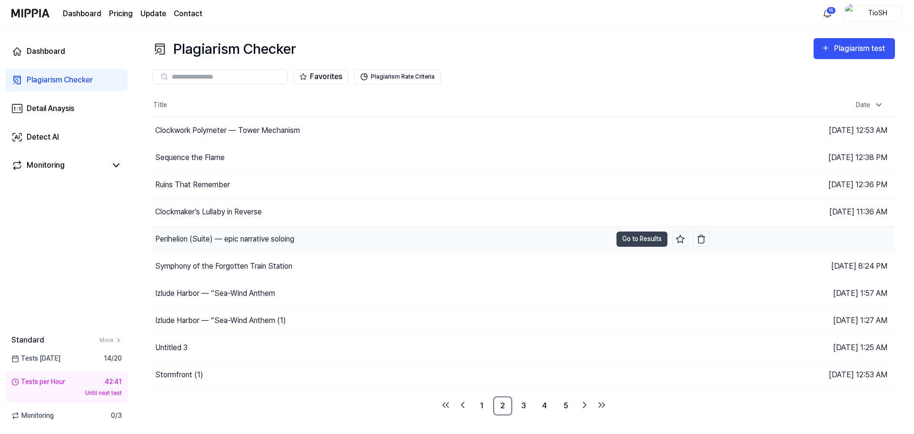
click at [272, 251] on div "Perihelion (Suite) — epic narrative soloing" at bounding box center [381, 239] width 459 height 27
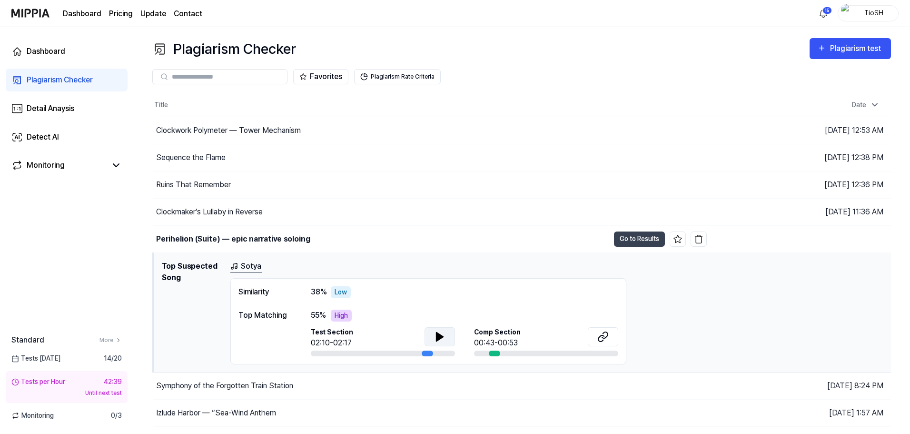
click at [446, 345] on button at bounding box center [440, 336] width 30 height 19
click at [608, 338] on icon at bounding box center [602, 336] width 11 height 11
click at [625, 239] on button "Go to Results" at bounding box center [639, 238] width 51 height 15
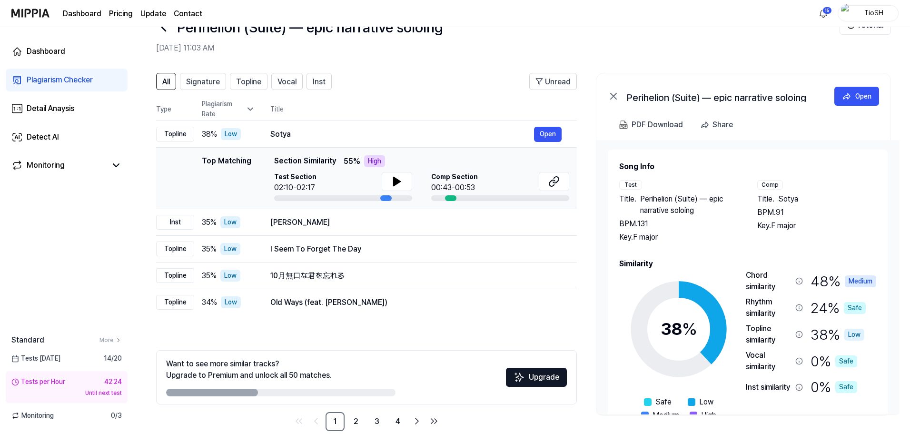
scroll to position [46, 0]
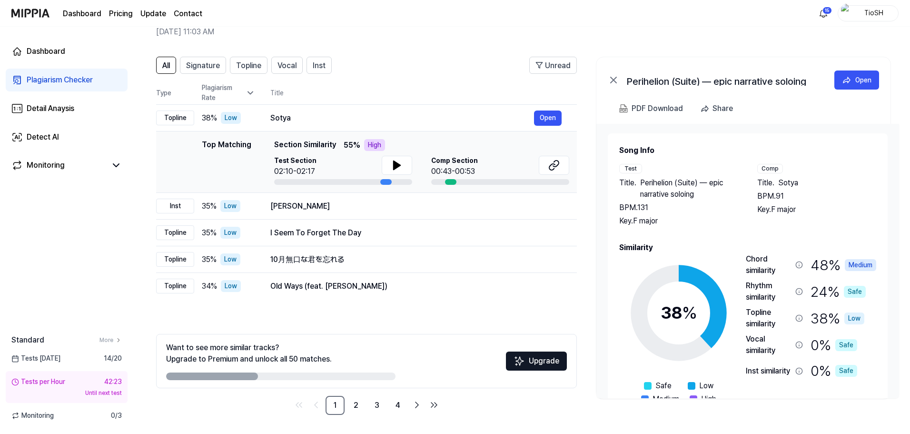
click at [353, 393] on div "Want to see more similar tracks? Upgrade to Premium and unlock all 50 matches. …" at bounding box center [366, 374] width 421 height 81
click at [356, 403] on link "2" at bounding box center [355, 404] width 19 height 19
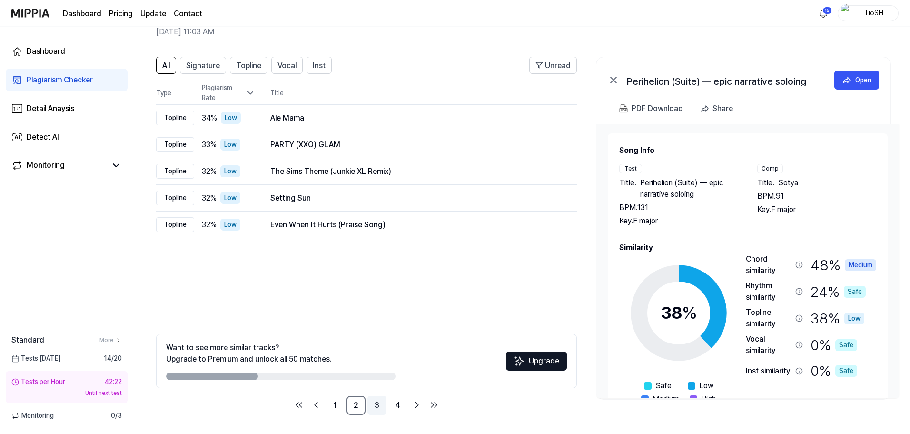
click at [375, 409] on link "3" at bounding box center [376, 404] width 19 height 19
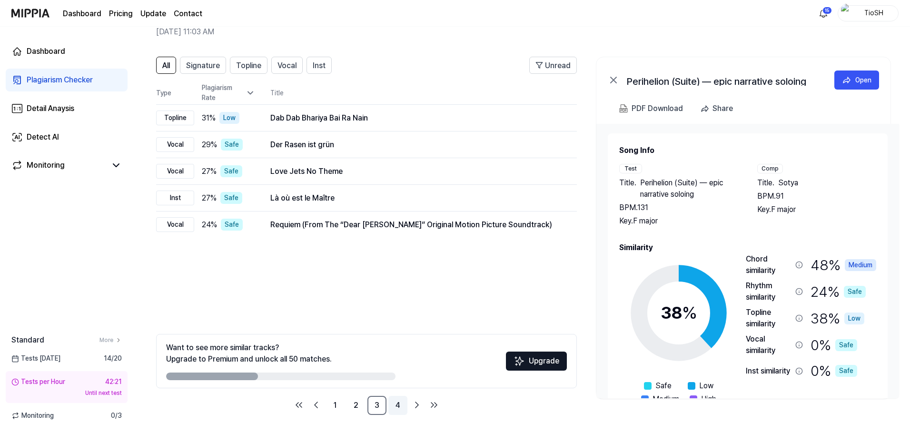
click at [399, 406] on link "4" at bounding box center [397, 404] width 19 height 19
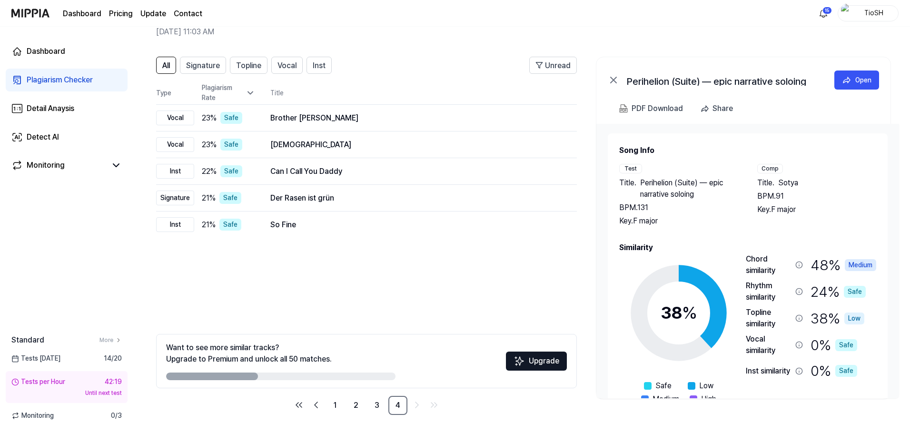
click at [346, 403] on link "2" at bounding box center [355, 404] width 19 height 19
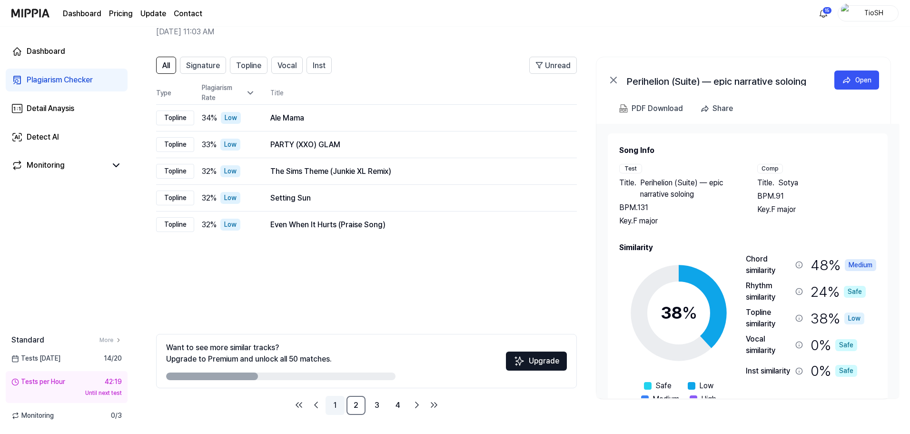
click at [341, 402] on link "1" at bounding box center [335, 404] width 19 height 19
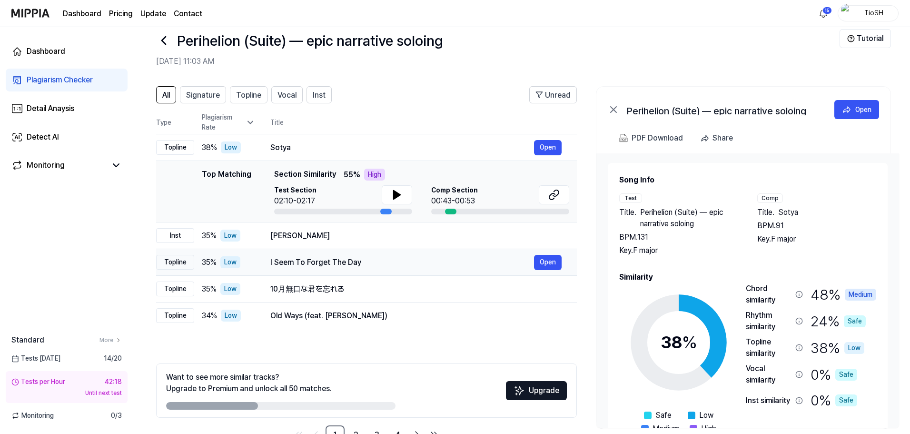
scroll to position [0, 0]
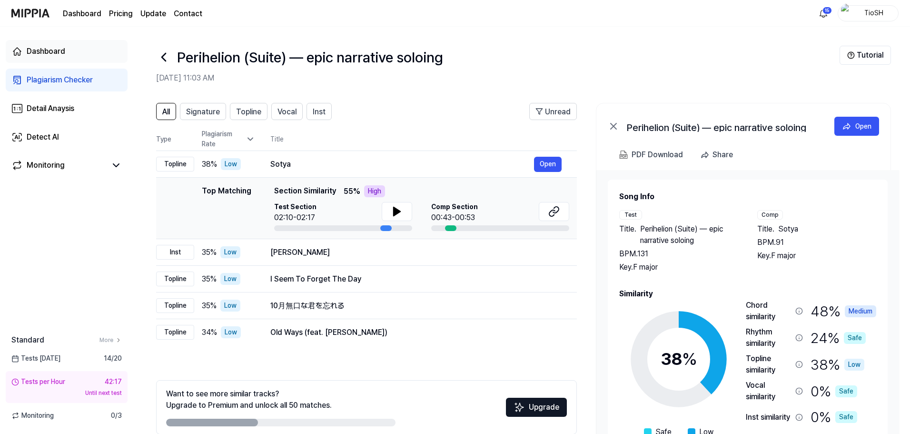
click at [35, 62] on link "Dashboard" at bounding box center [67, 51] width 122 height 23
click at [39, 57] on link "Dashboard" at bounding box center [67, 51] width 122 height 23
